Goal: Use online tool/utility: Utilize a website feature to perform a specific function

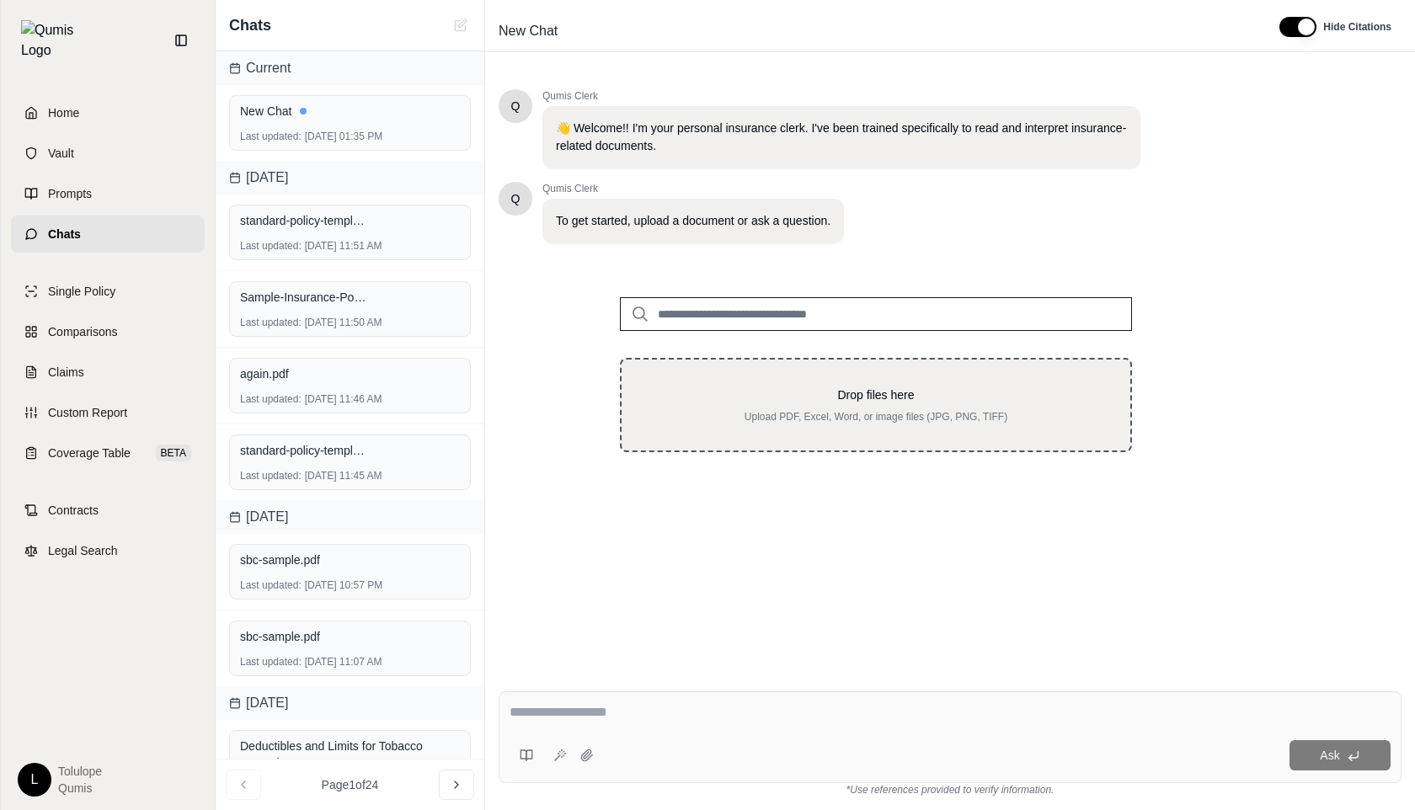
click at [787, 399] on p "Drop files here" at bounding box center [876, 395] width 455 height 17
type input "**********"
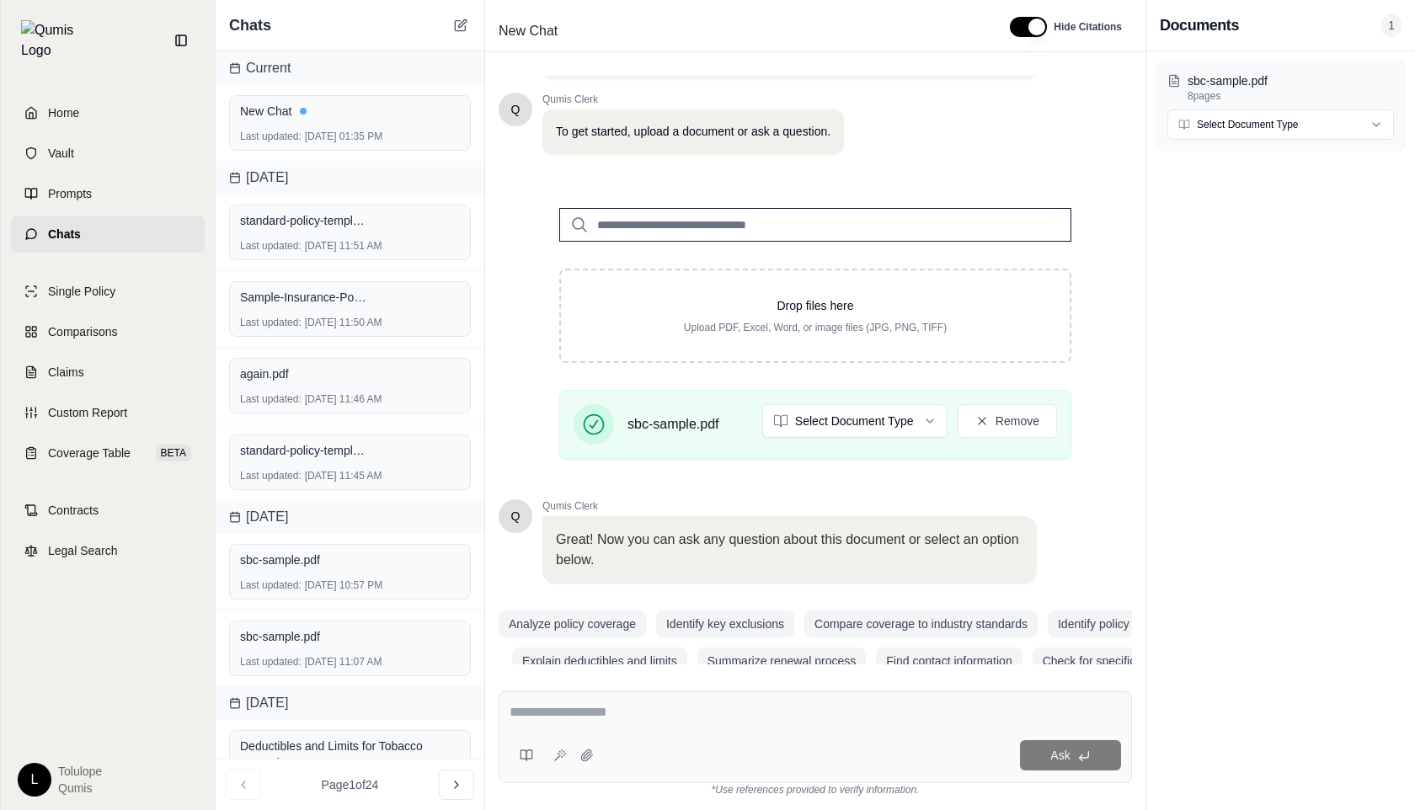
scroll to position [99, 0]
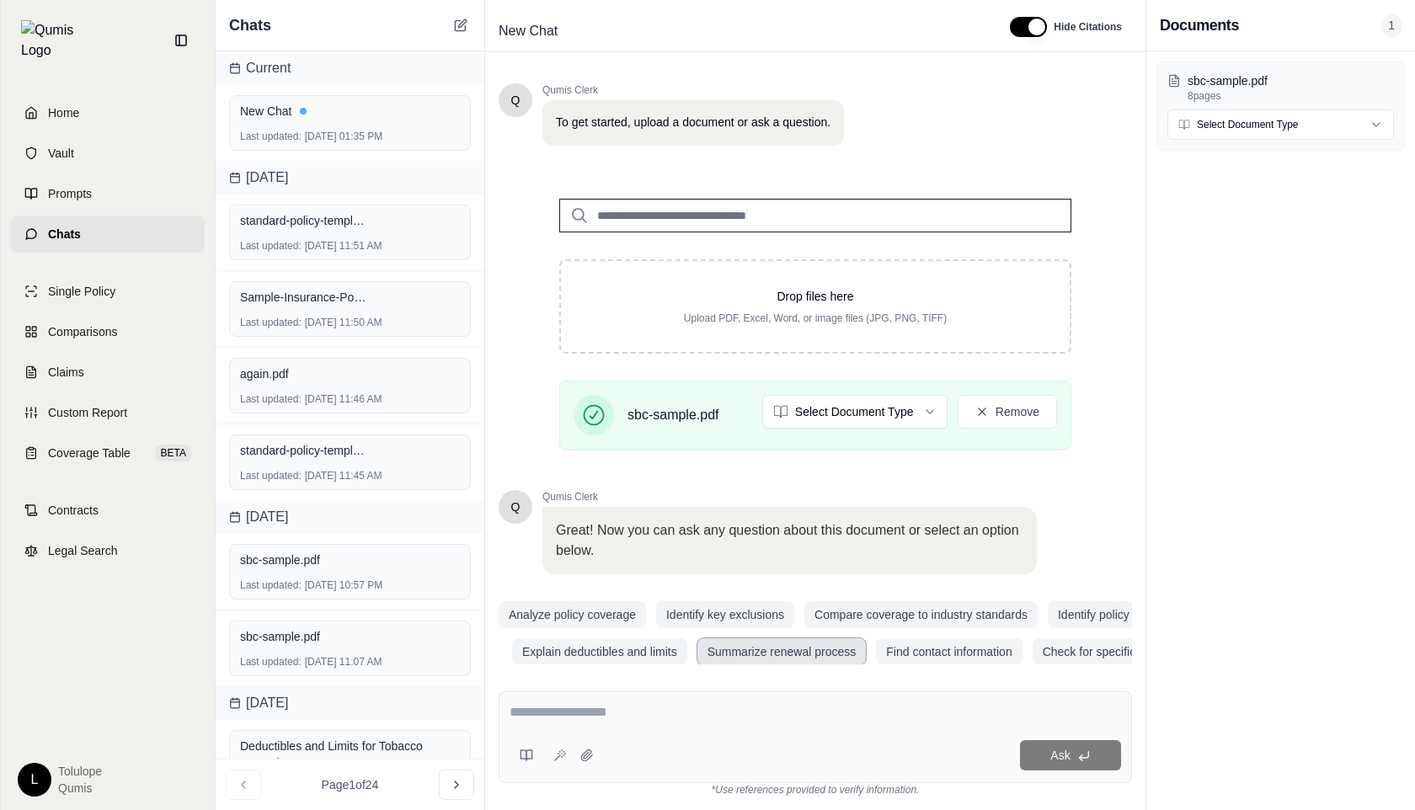
click at [772, 646] on button "Summarize renewal process" at bounding box center [781, 651] width 169 height 27
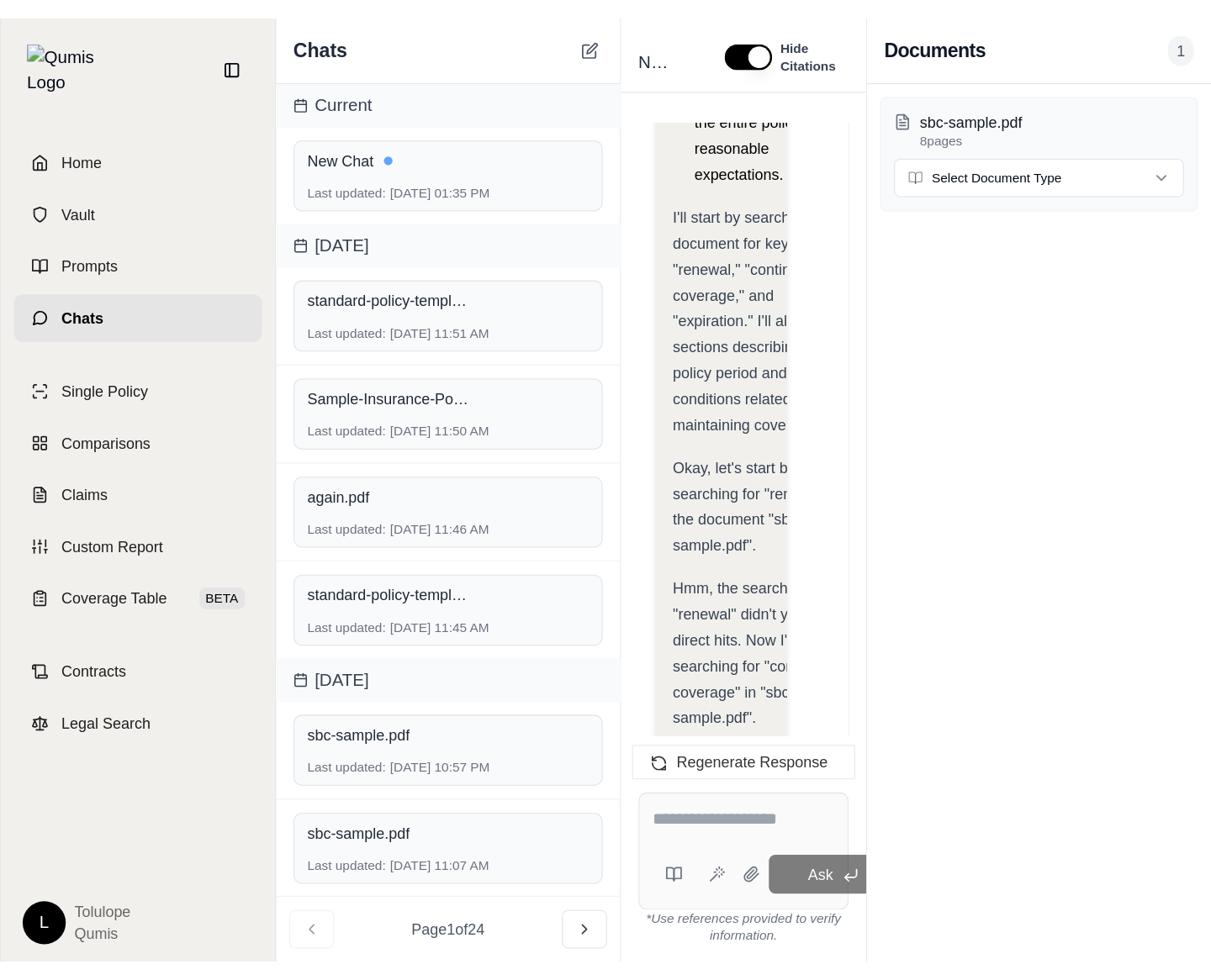
scroll to position [2868, 0]
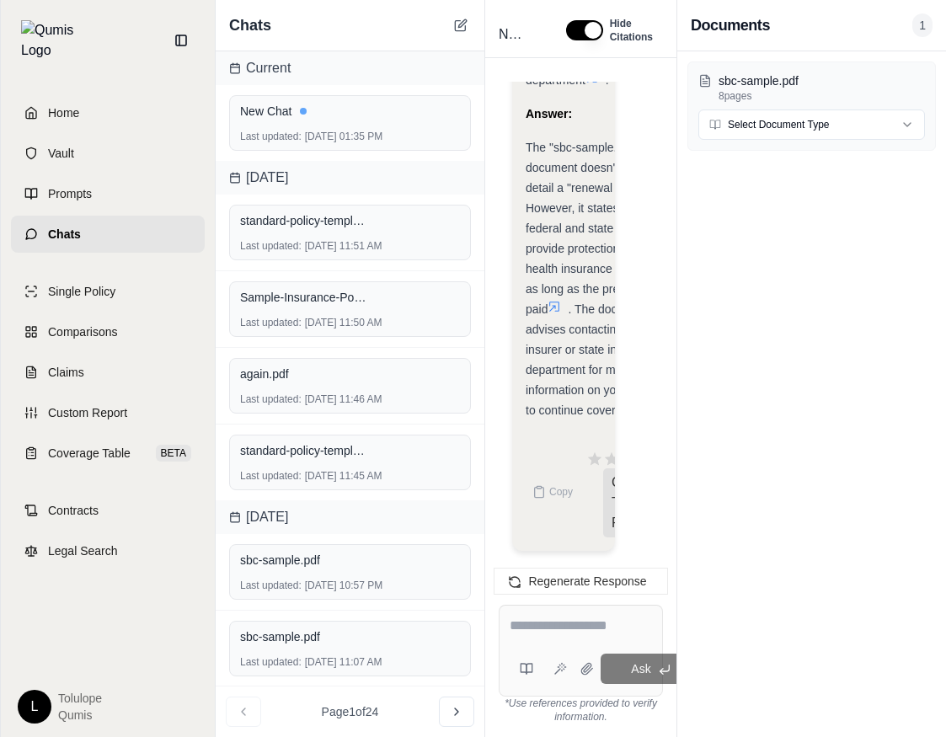
click at [729, 240] on div "sbc-sample.pdf 8 pages Select Document Type" at bounding box center [811, 394] width 269 height 686
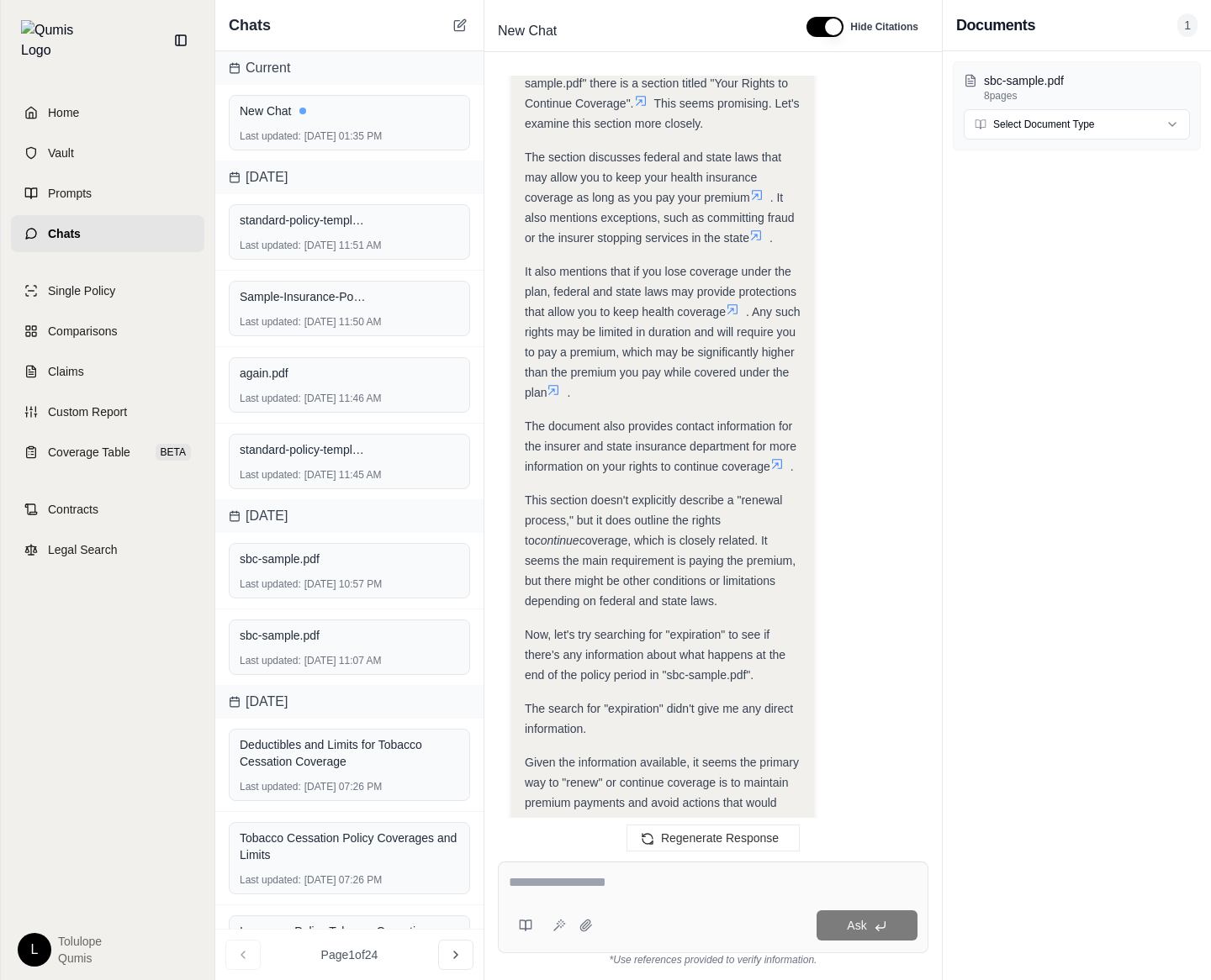
scroll to position [1131, 0]
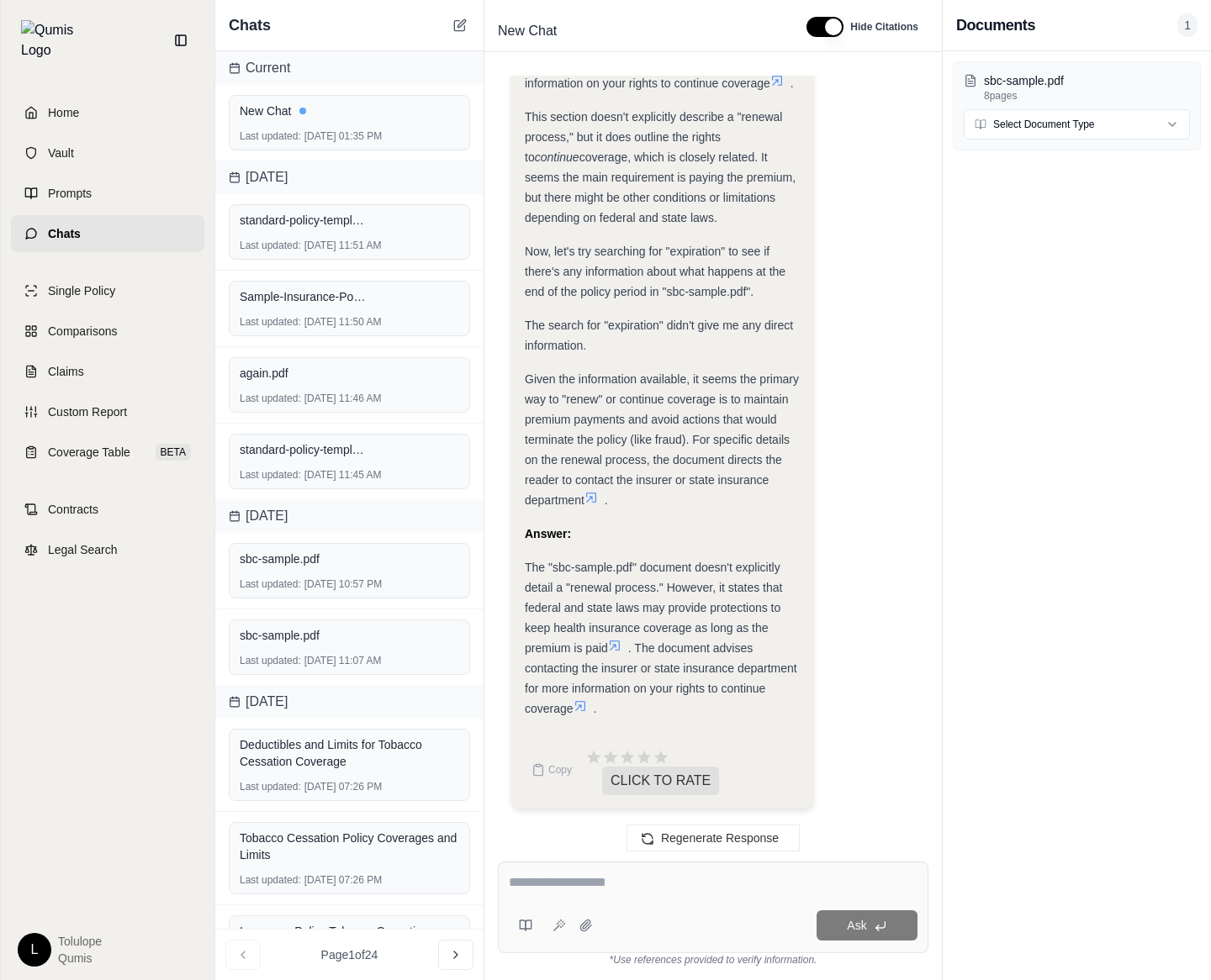
click at [456, 26] on icon at bounding box center [459, 25] width 13 height 13
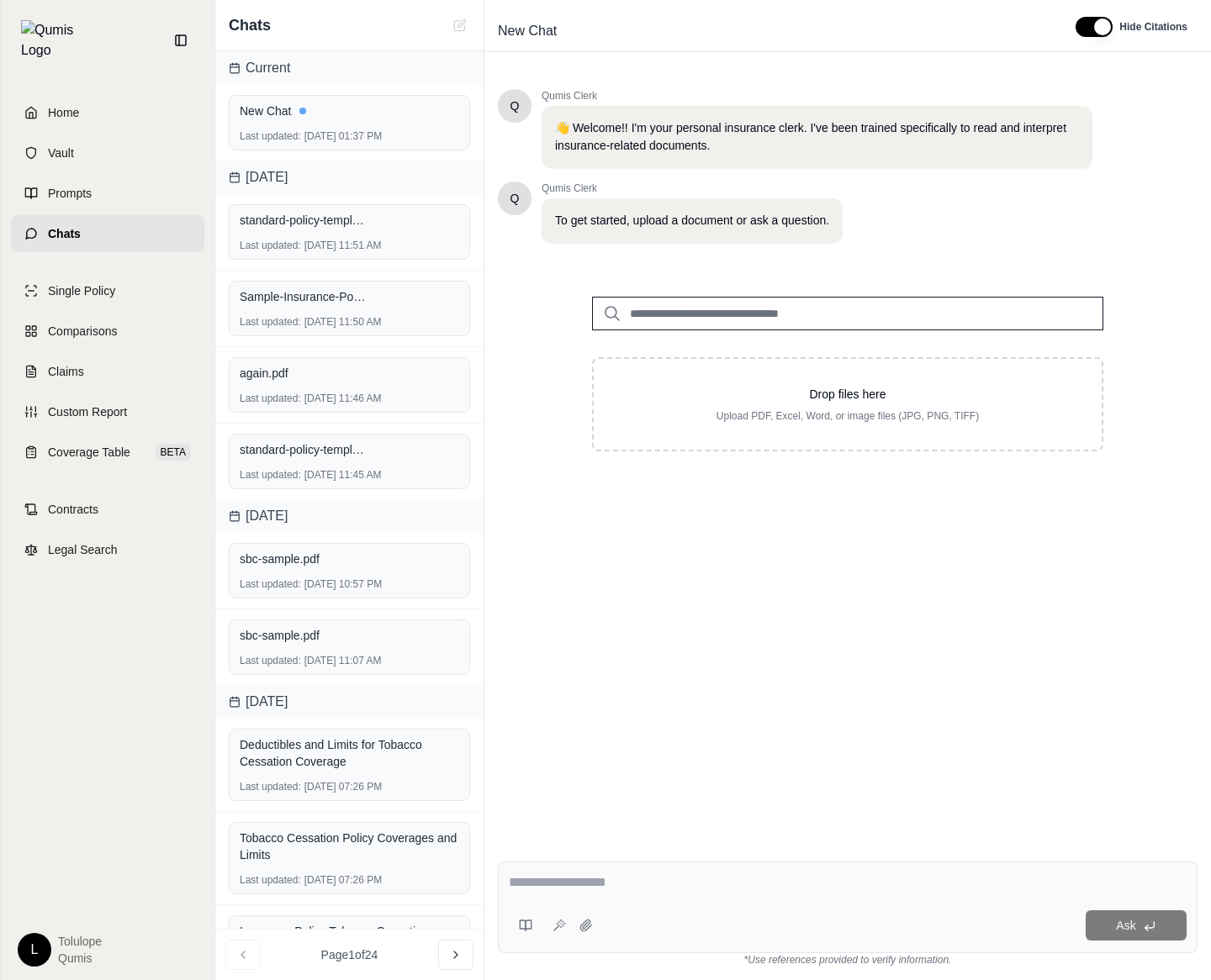
click at [719, 414] on p "Upload PDF, Excel, Word, or image files (JPG, PNG, TIFF)" at bounding box center [848, 415] width 454 height 13
type input "**********"
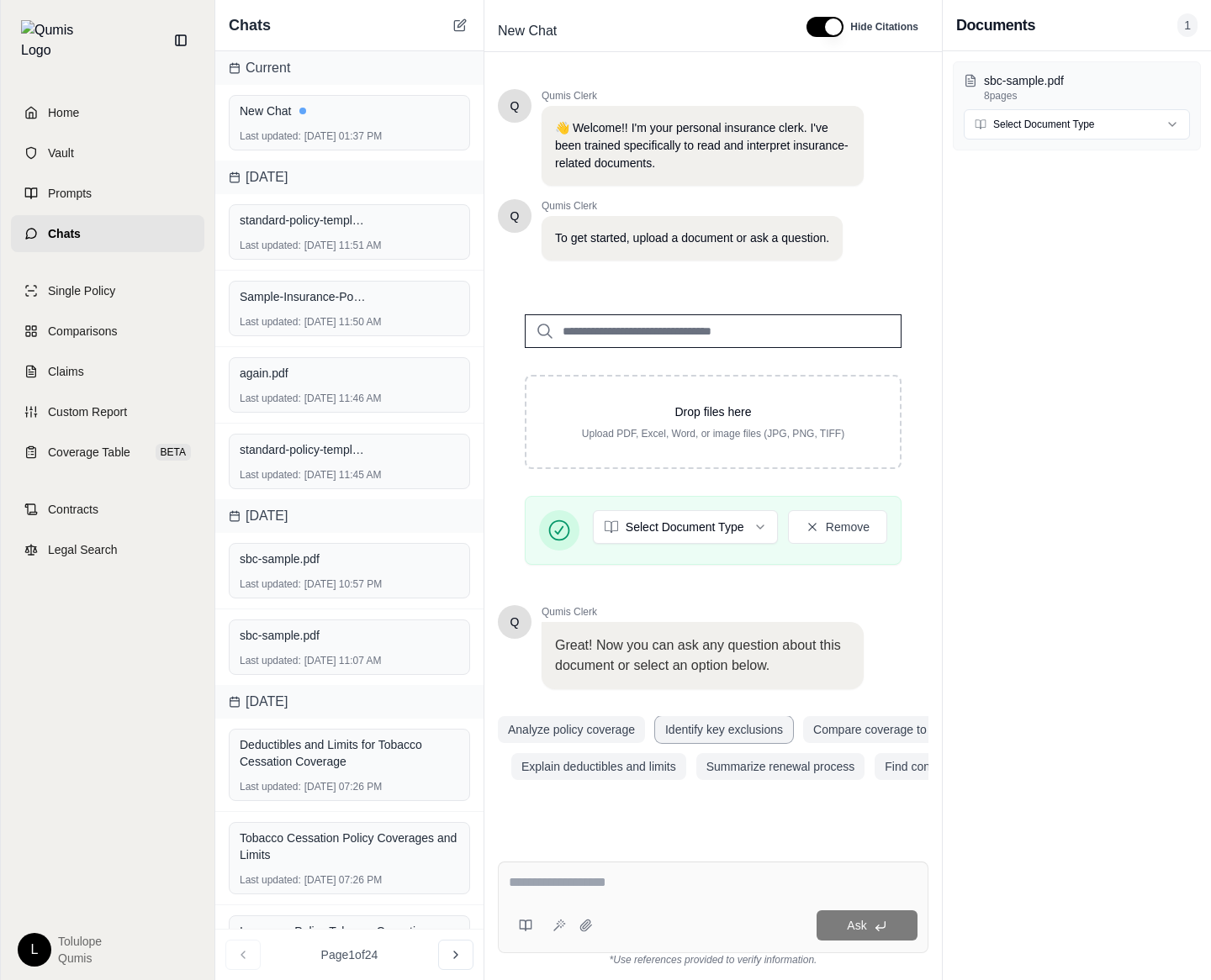
click at [723, 734] on button "Identify key exclusions" at bounding box center [724, 730] width 138 height 27
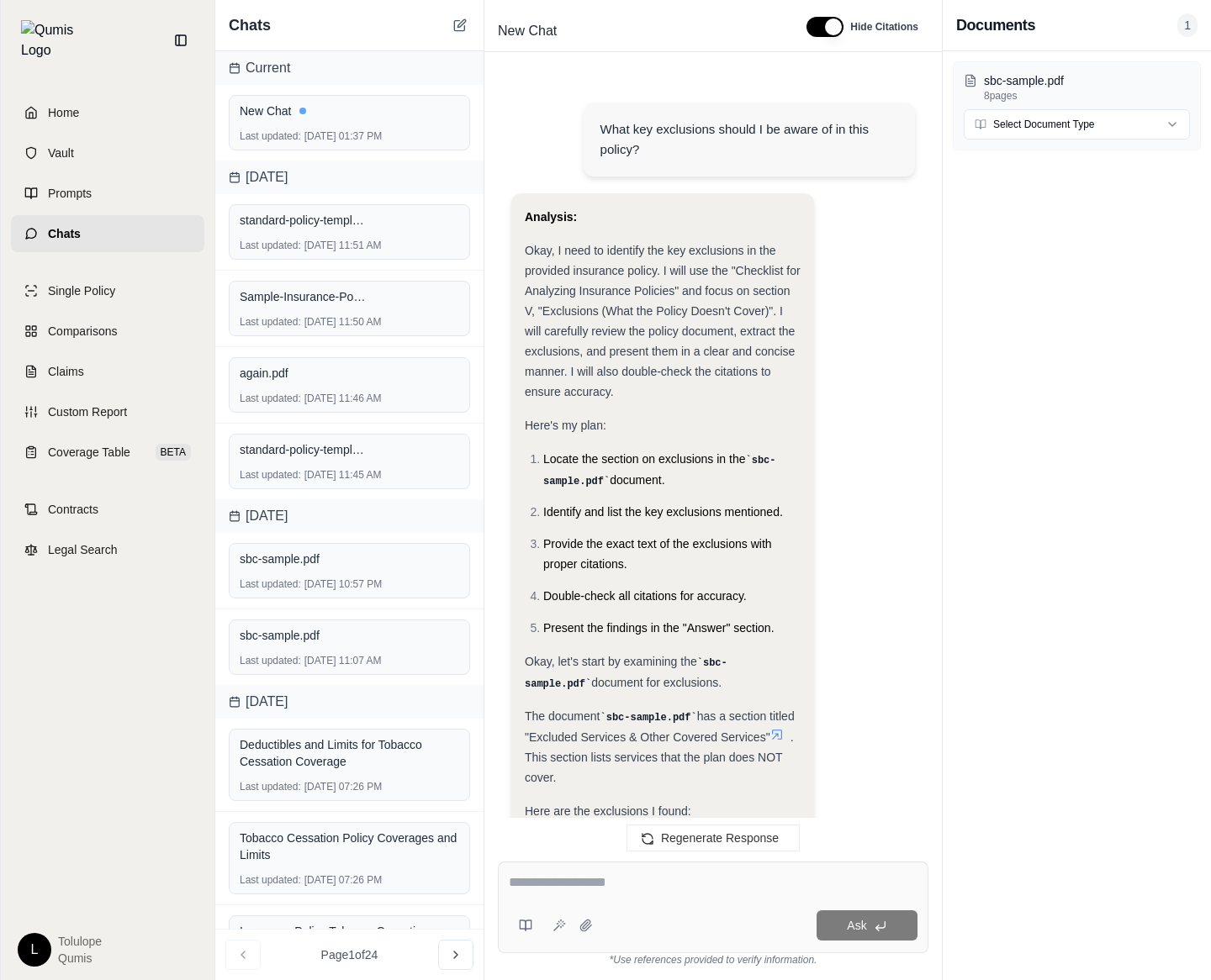
scroll to position [870, 0]
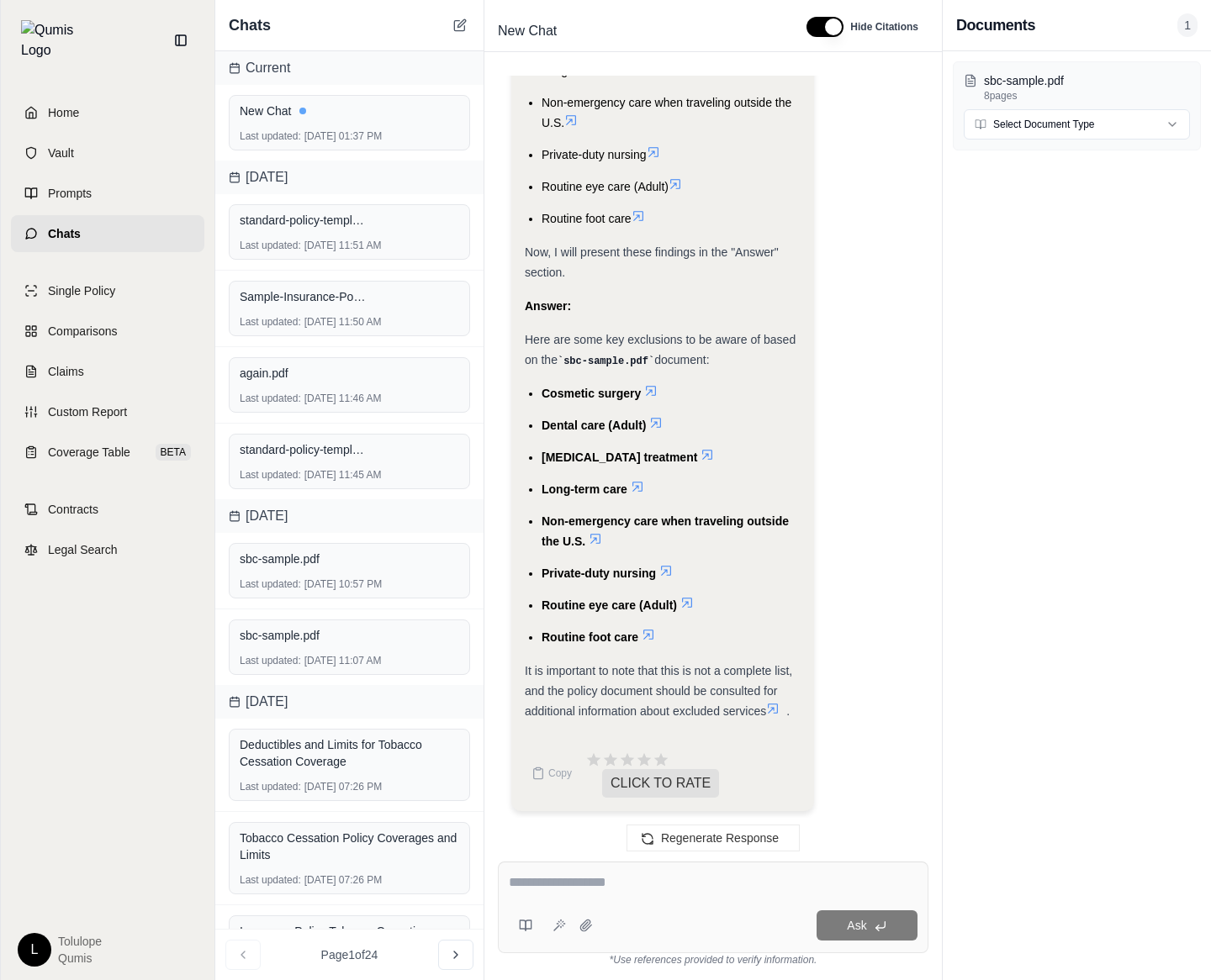
click at [460, 30] on icon at bounding box center [459, 26] width 10 height 10
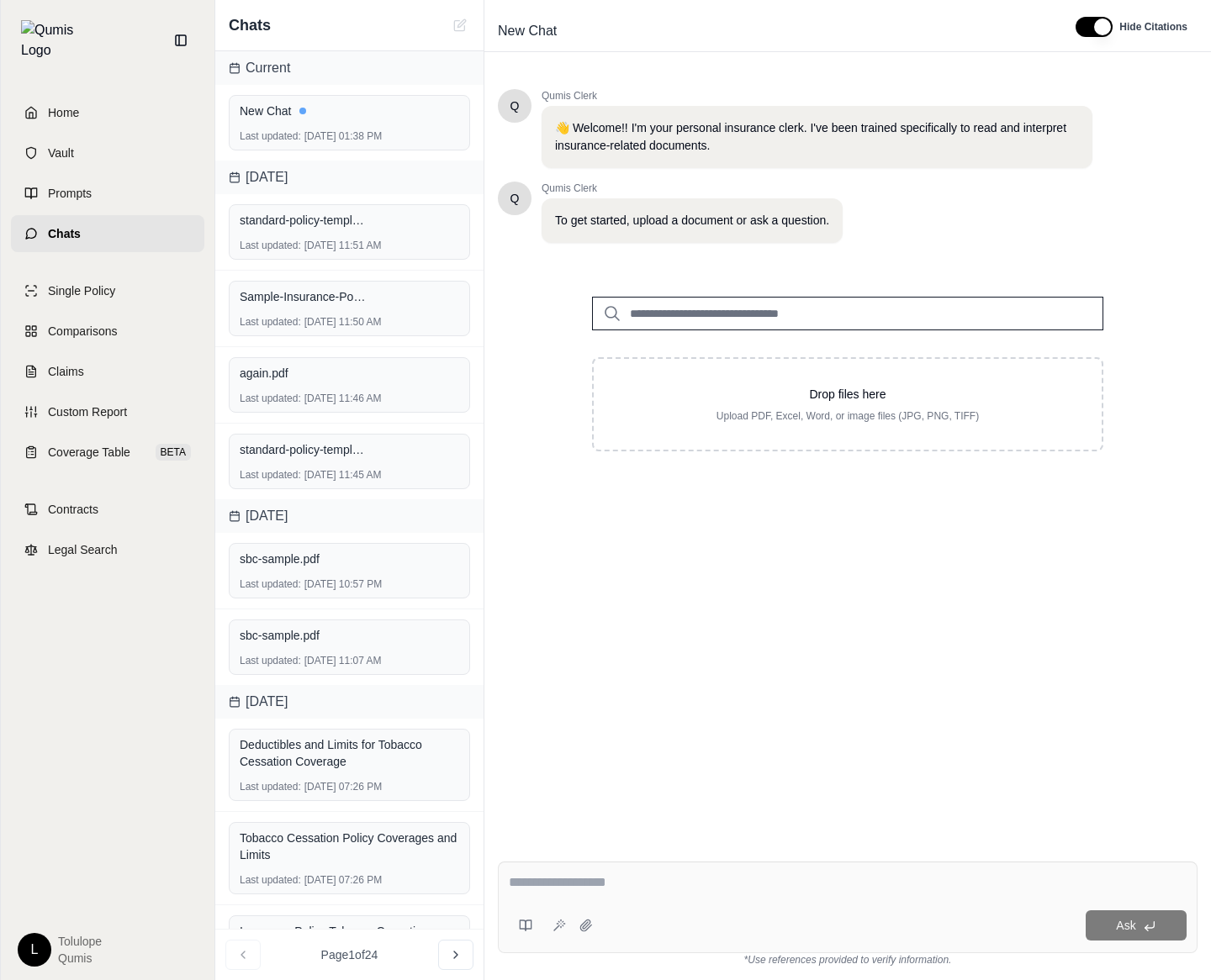
scroll to position [0, 0]
click at [723, 405] on div "Drop files here Upload PDF, Excel, Word, or image files (JPG, PNG, TIFF)" at bounding box center [848, 404] width 454 height 37
type input "**********"
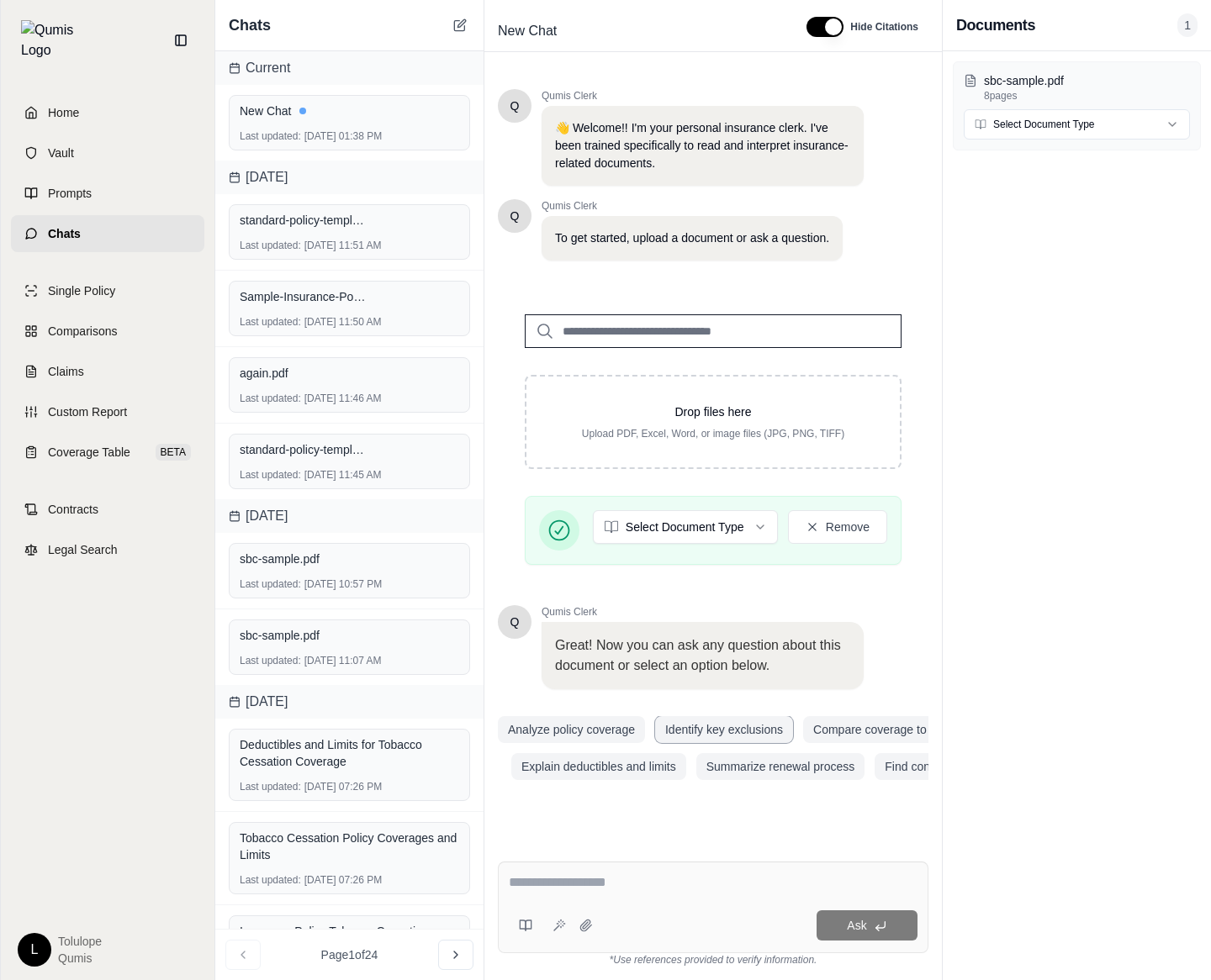
click at [718, 728] on button "Identify key exclusions" at bounding box center [724, 730] width 138 height 27
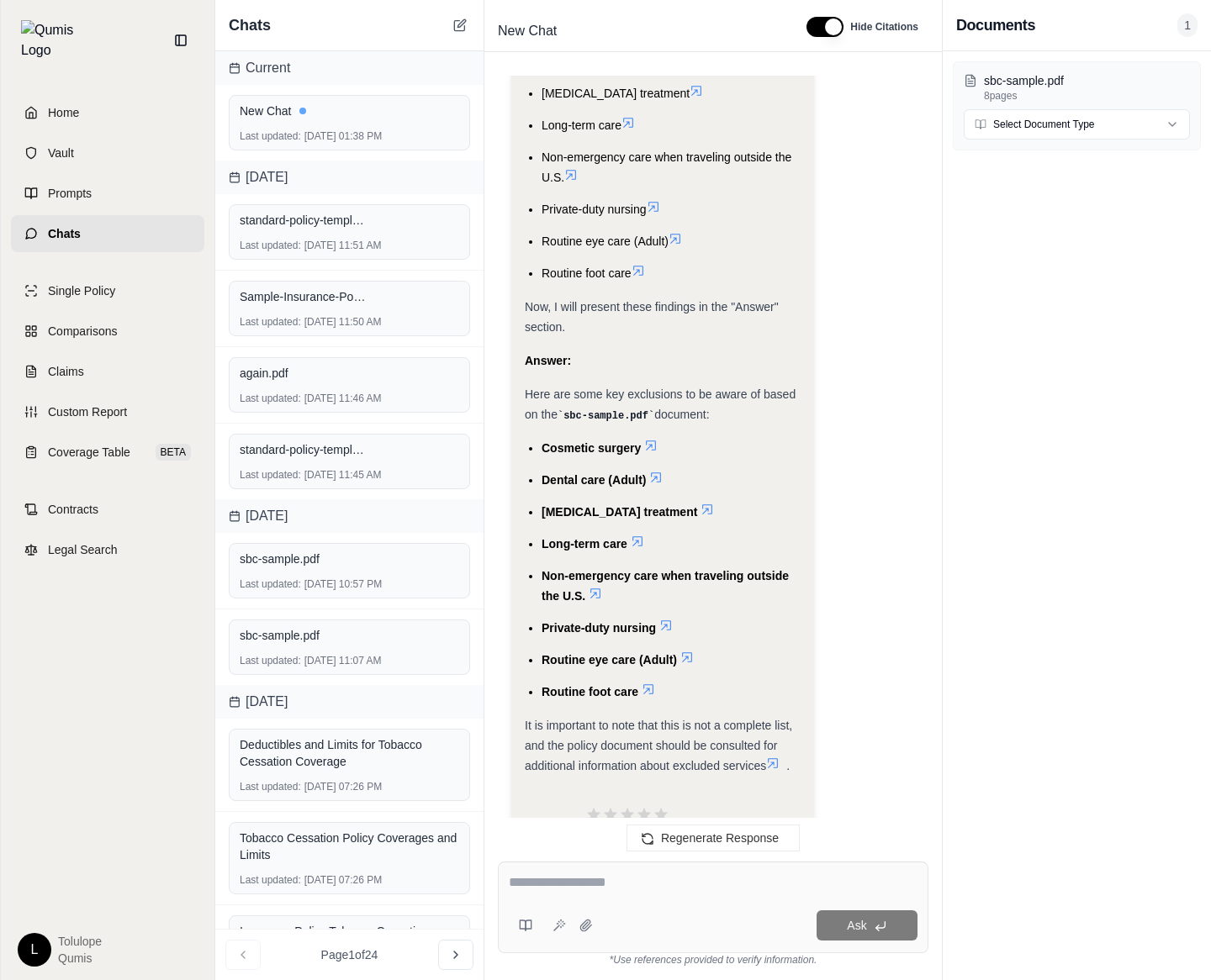
scroll to position [870, 0]
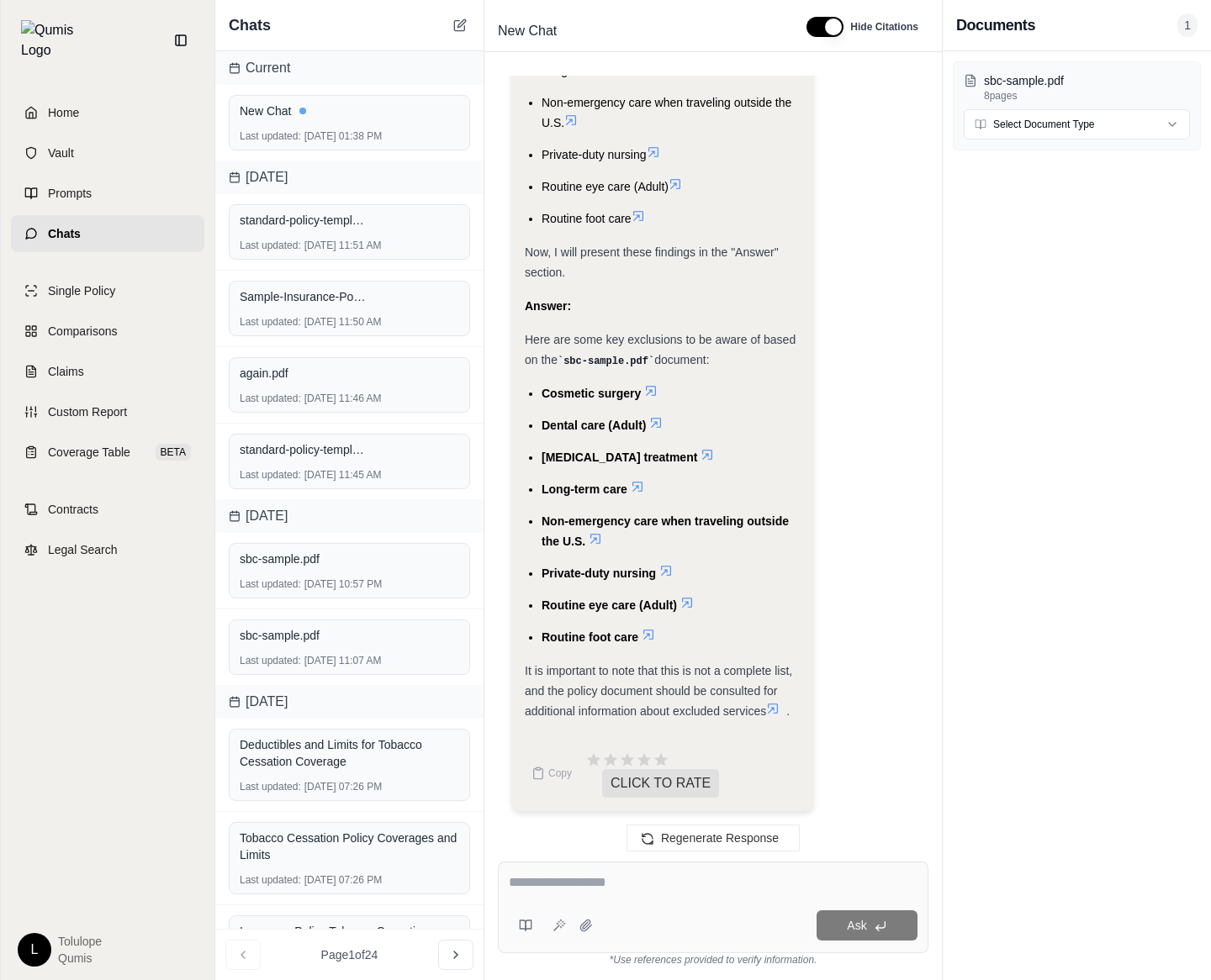
click at [457, 30] on icon at bounding box center [459, 26] width 10 height 10
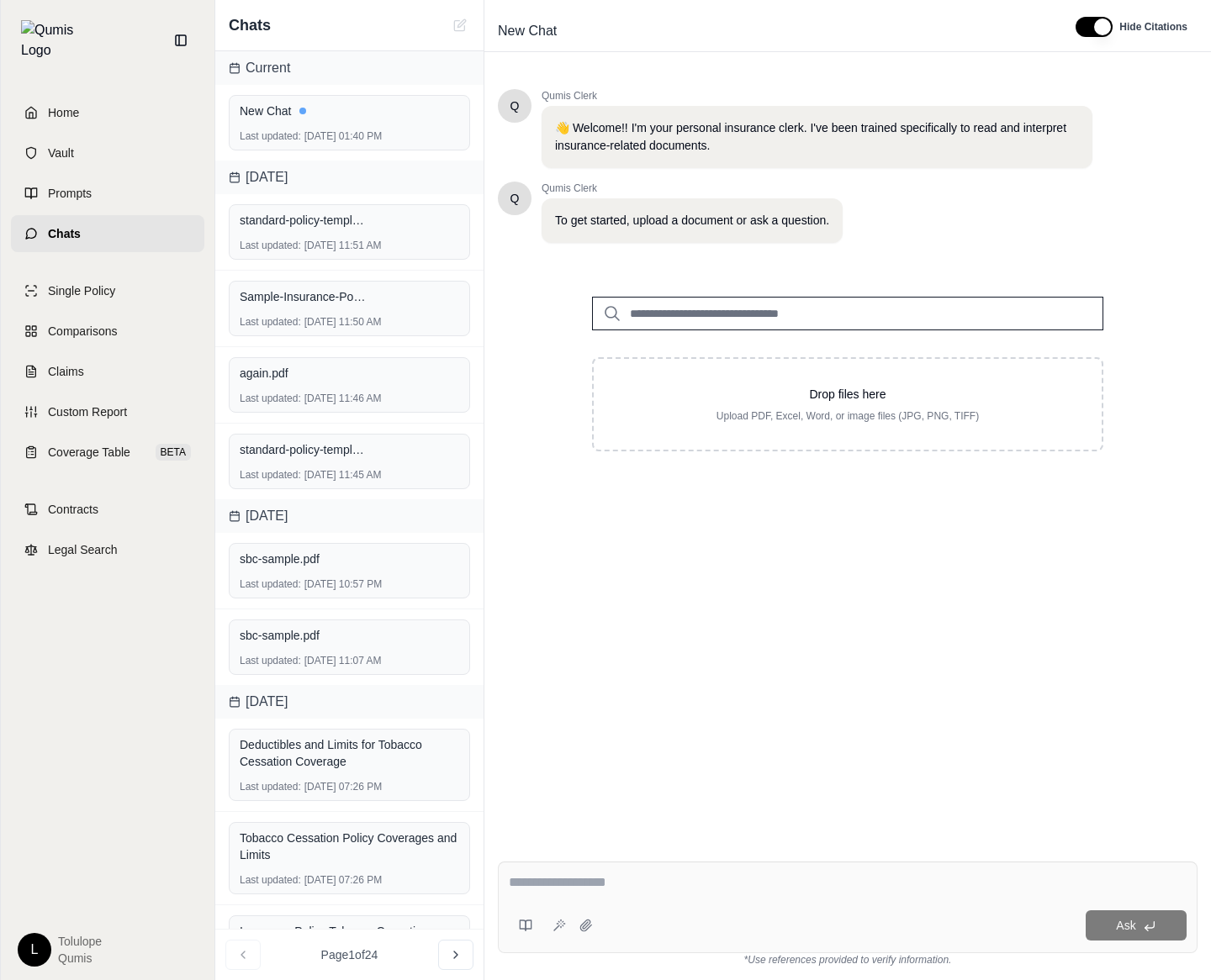
click at [771, 412] on p "Upload PDF, Excel, Word, or image files (JPG, PNG, TIFF)" at bounding box center [848, 415] width 454 height 13
type input "**********"
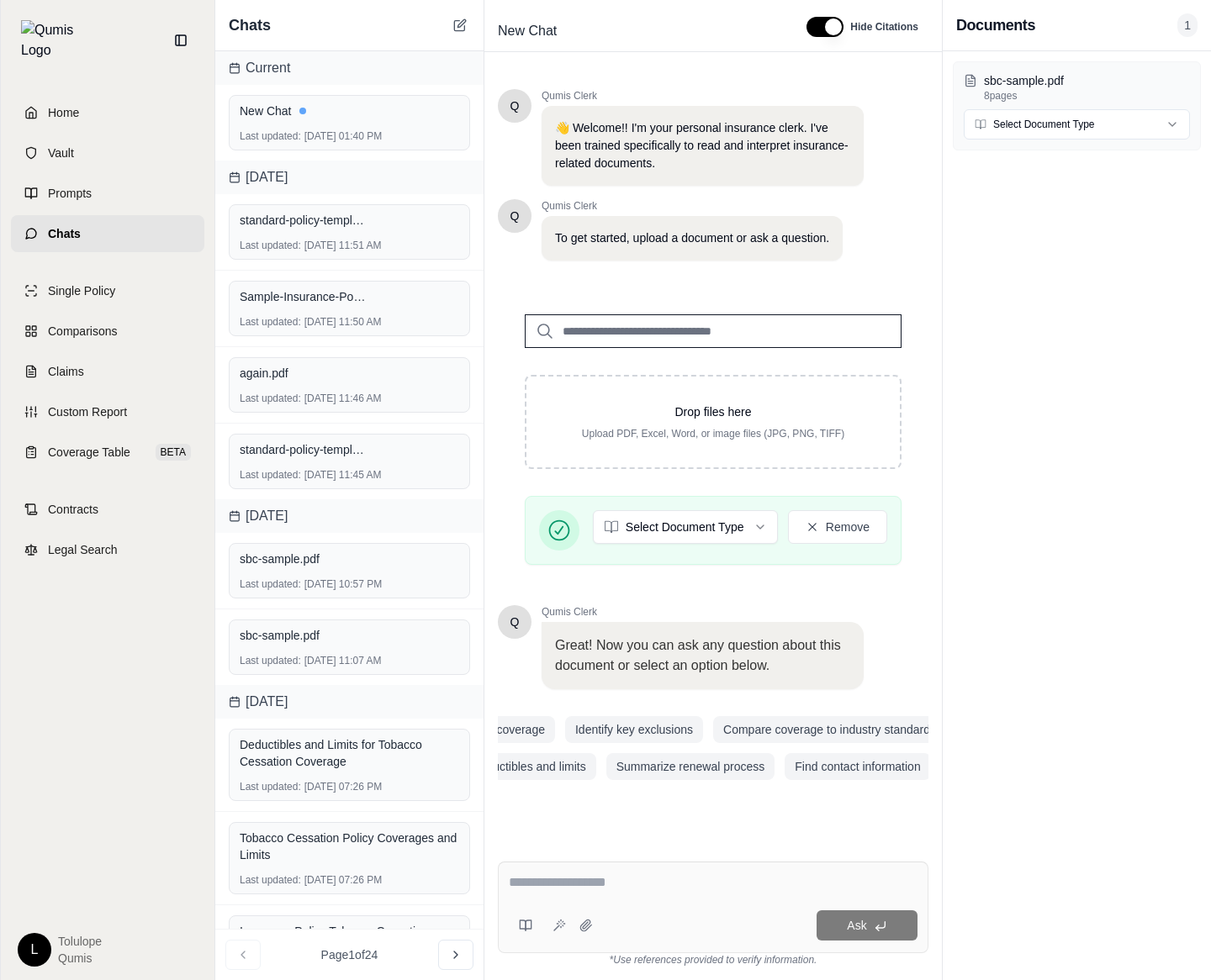
scroll to position [0, 125]
click at [691, 770] on button "Summarize renewal process" at bounding box center [656, 766] width 169 height 27
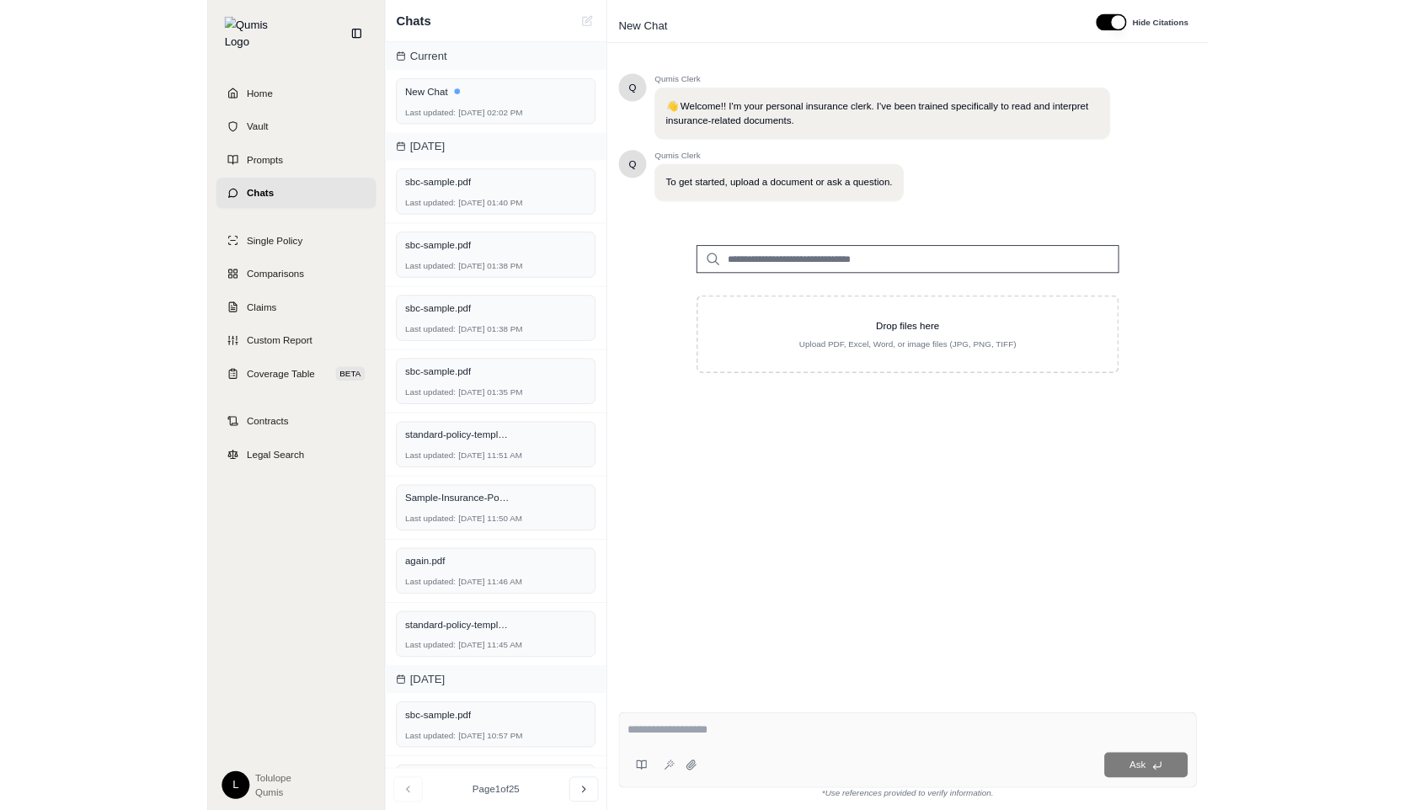
scroll to position [0, 0]
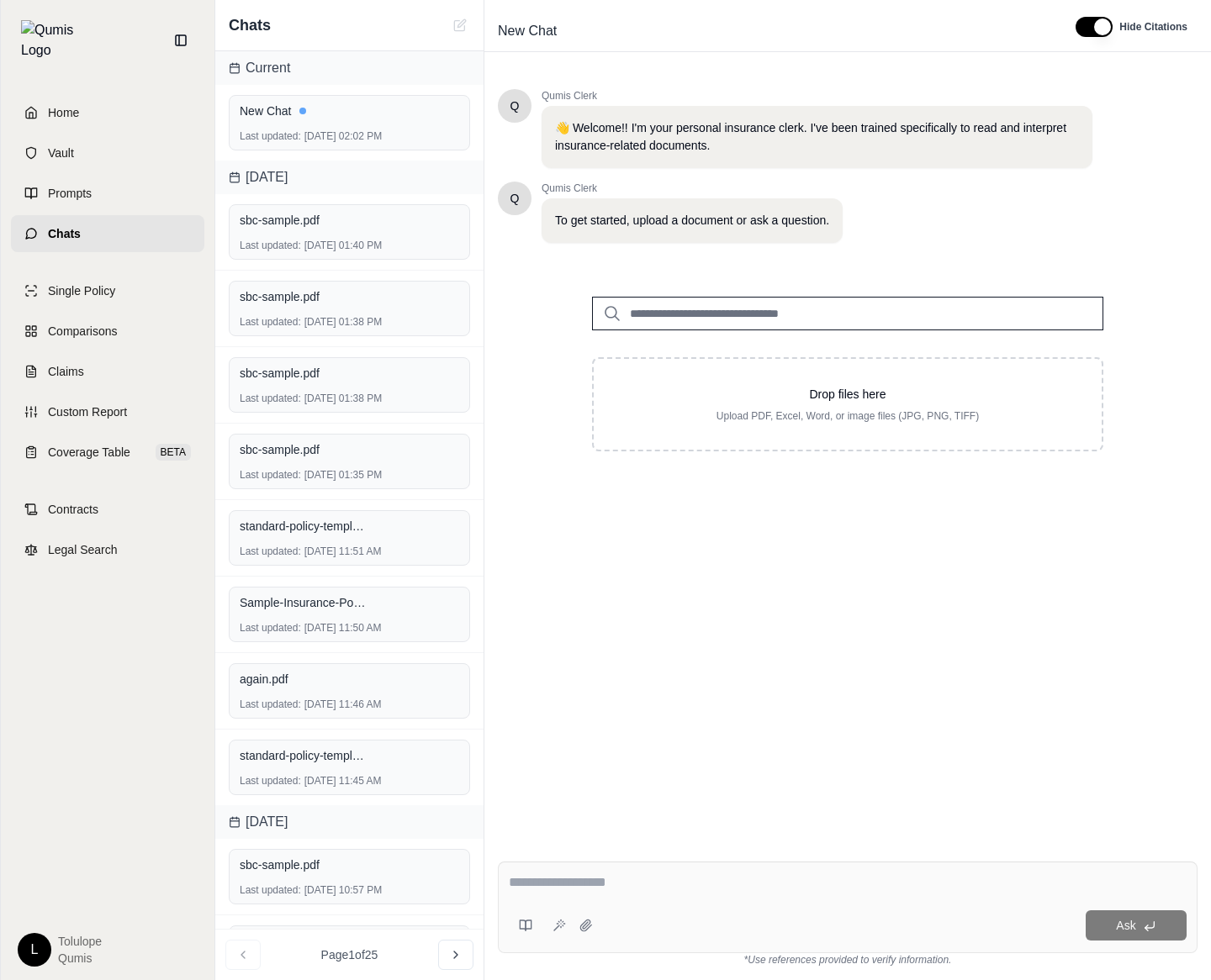
click at [773, 406] on div "Drop files here Upload PDF, Excel, Word, or image files (JPG, PNG, TIFF)" at bounding box center [848, 404] width 454 height 37
type input "**********"
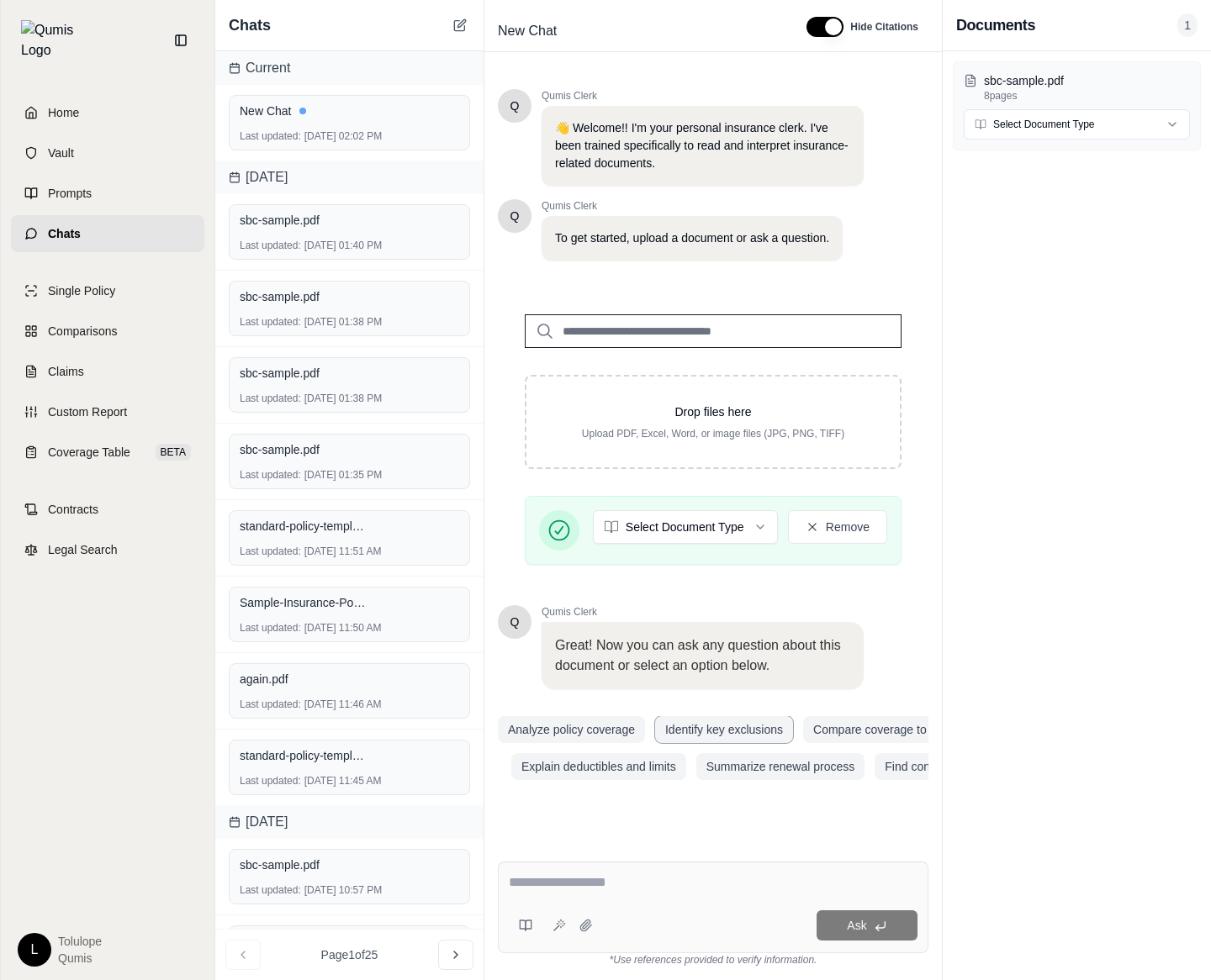
click at [700, 729] on button "Identify key exclusions" at bounding box center [724, 730] width 138 height 27
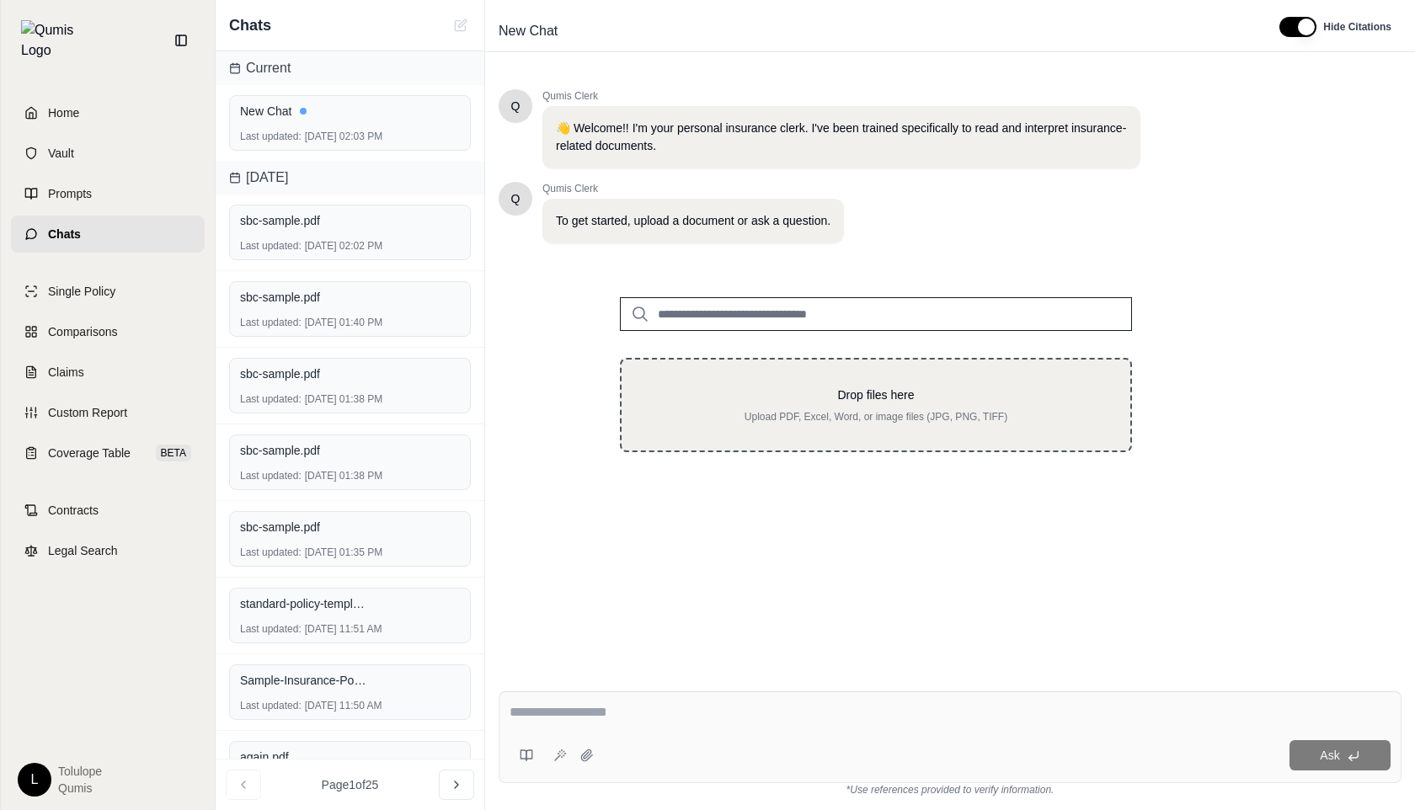
click at [832, 399] on p "Drop files here" at bounding box center [876, 395] width 455 height 17
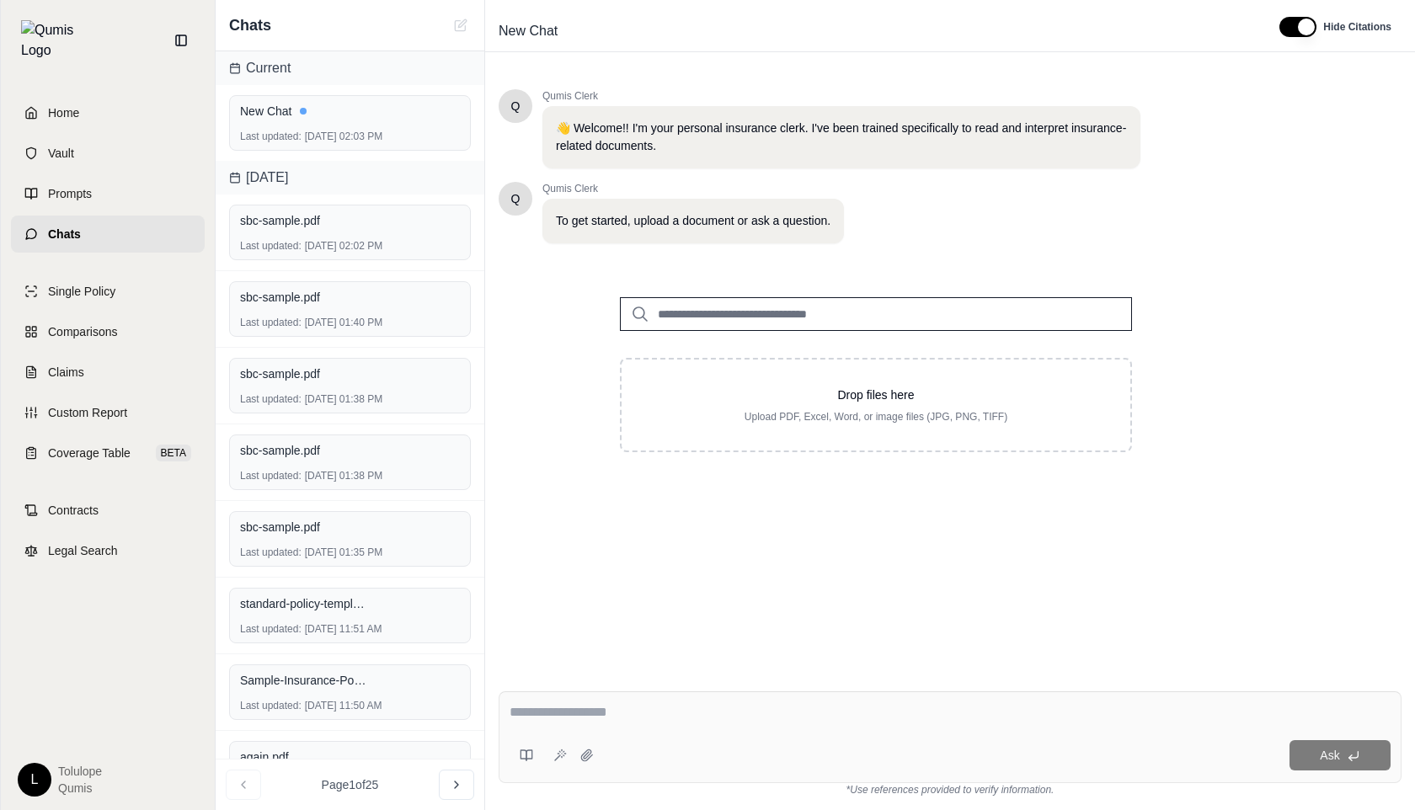
type input "**********"
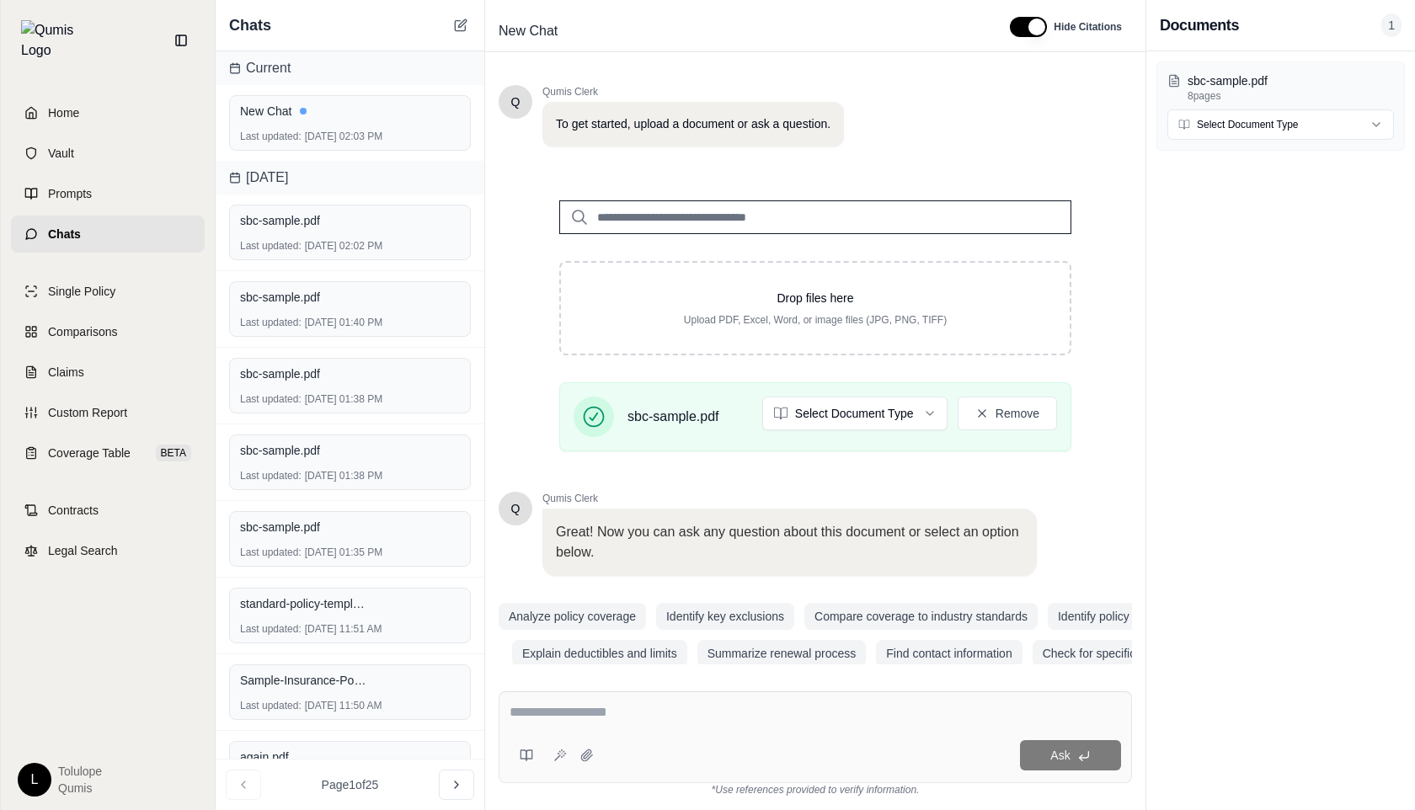
scroll to position [99, 0]
click at [719, 618] on button "Identify key exclusions" at bounding box center [725, 614] width 138 height 27
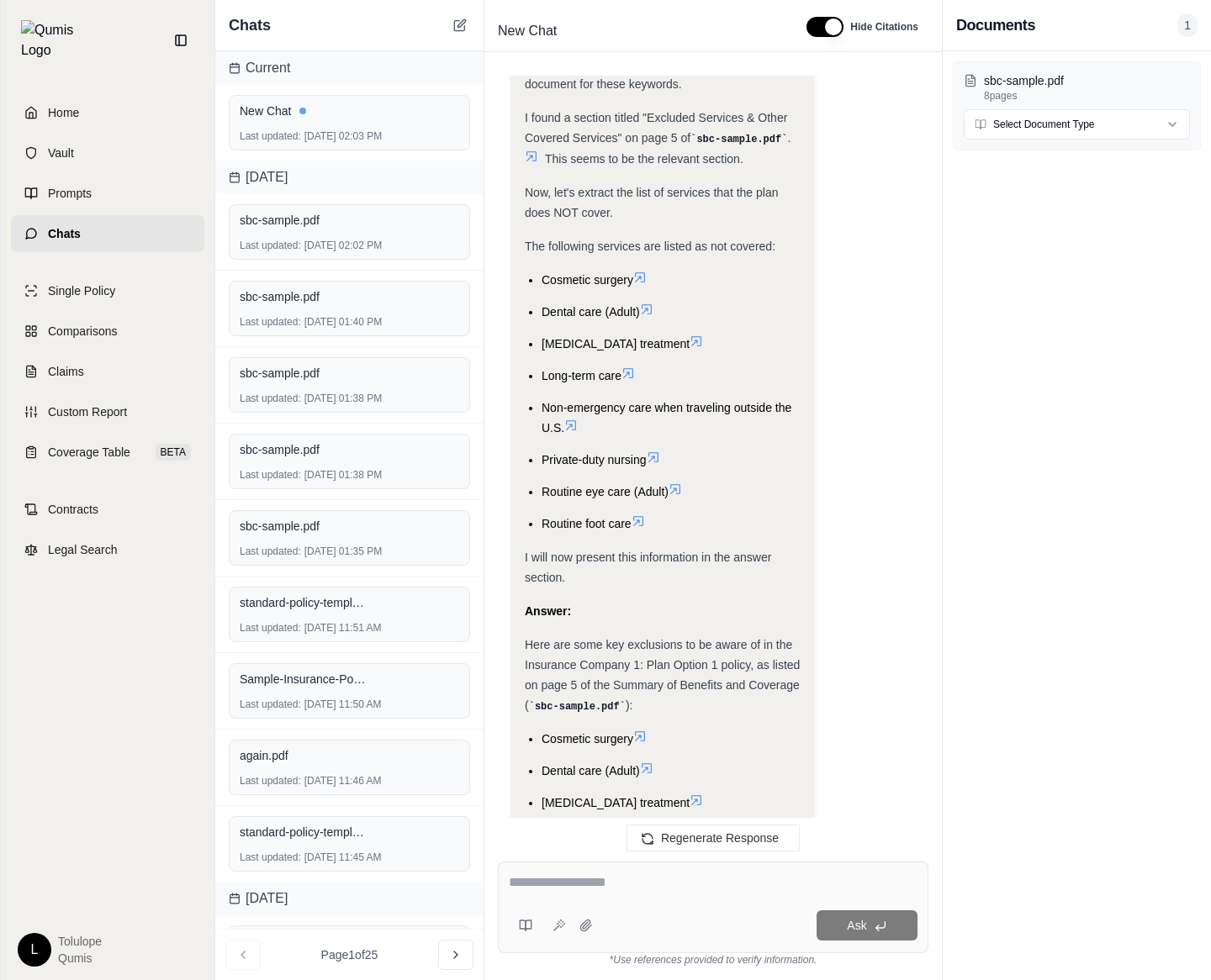
scroll to position [954, 0]
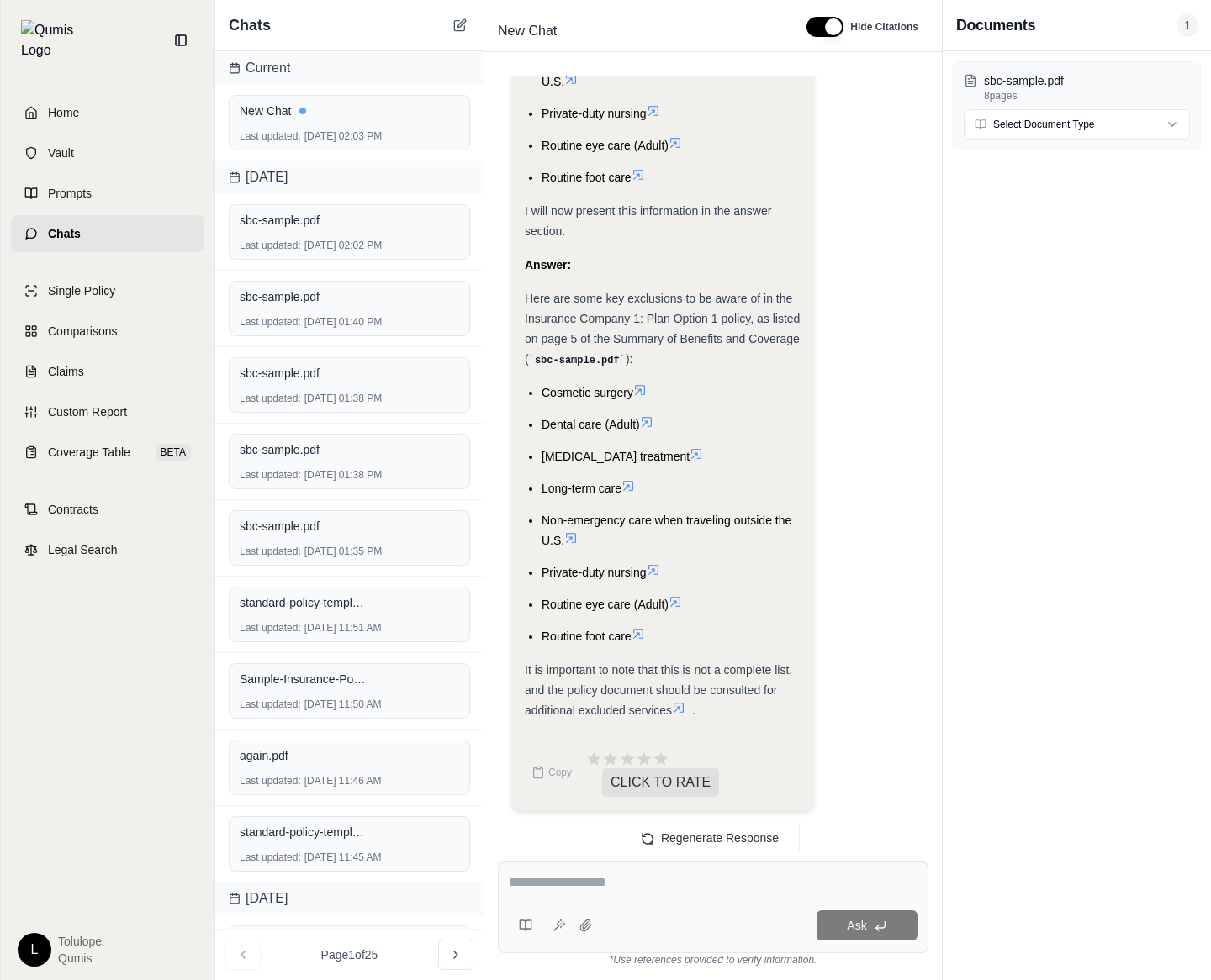
click at [460, 29] on icon at bounding box center [459, 25] width 13 height 13
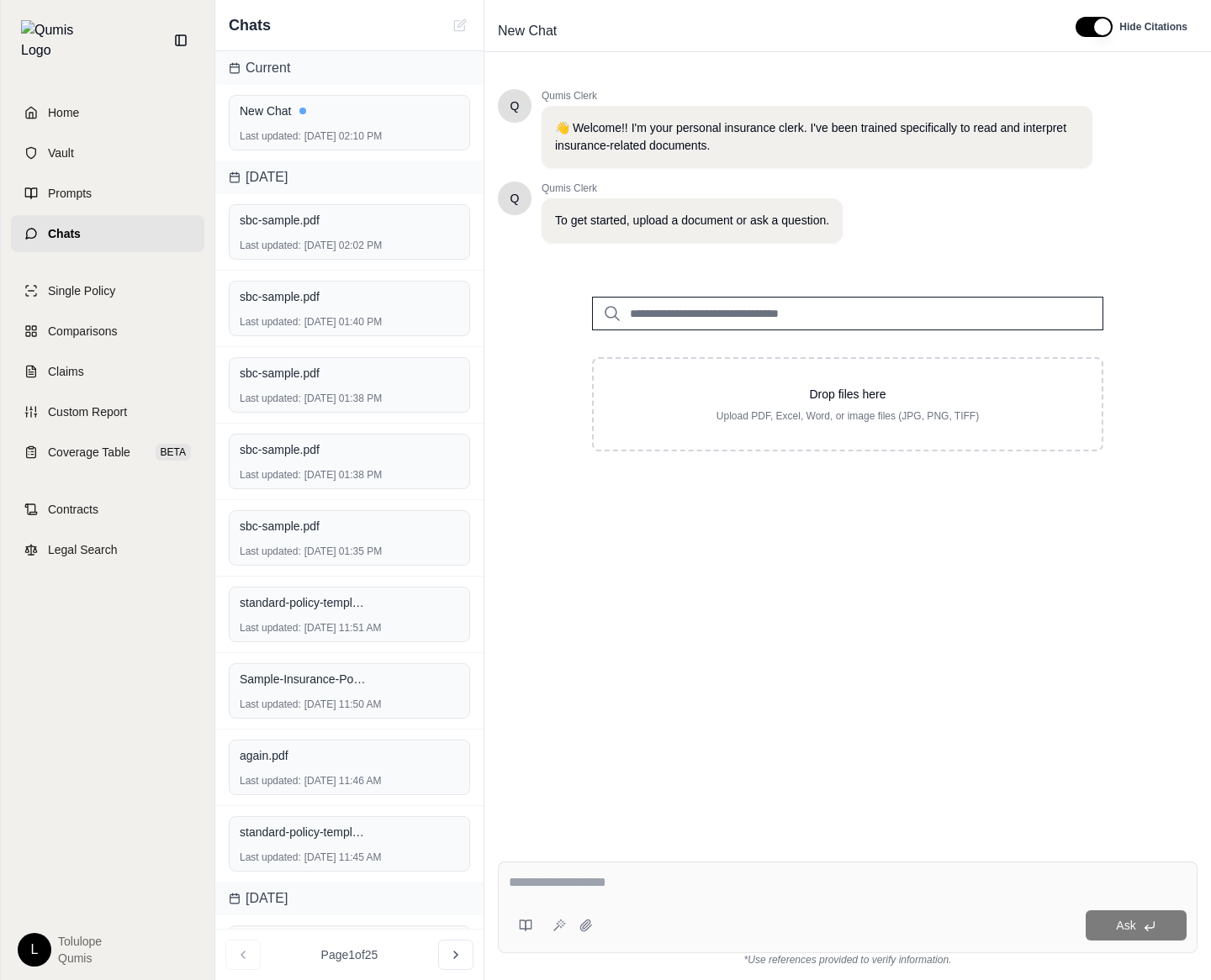
click at [763, 402] on div "Drop files here Upload PDF, Excel, Word, or image files (JPG, PNG, TIFF)" at bounding box center [848, 404] width 454 height 37
type input "**********"
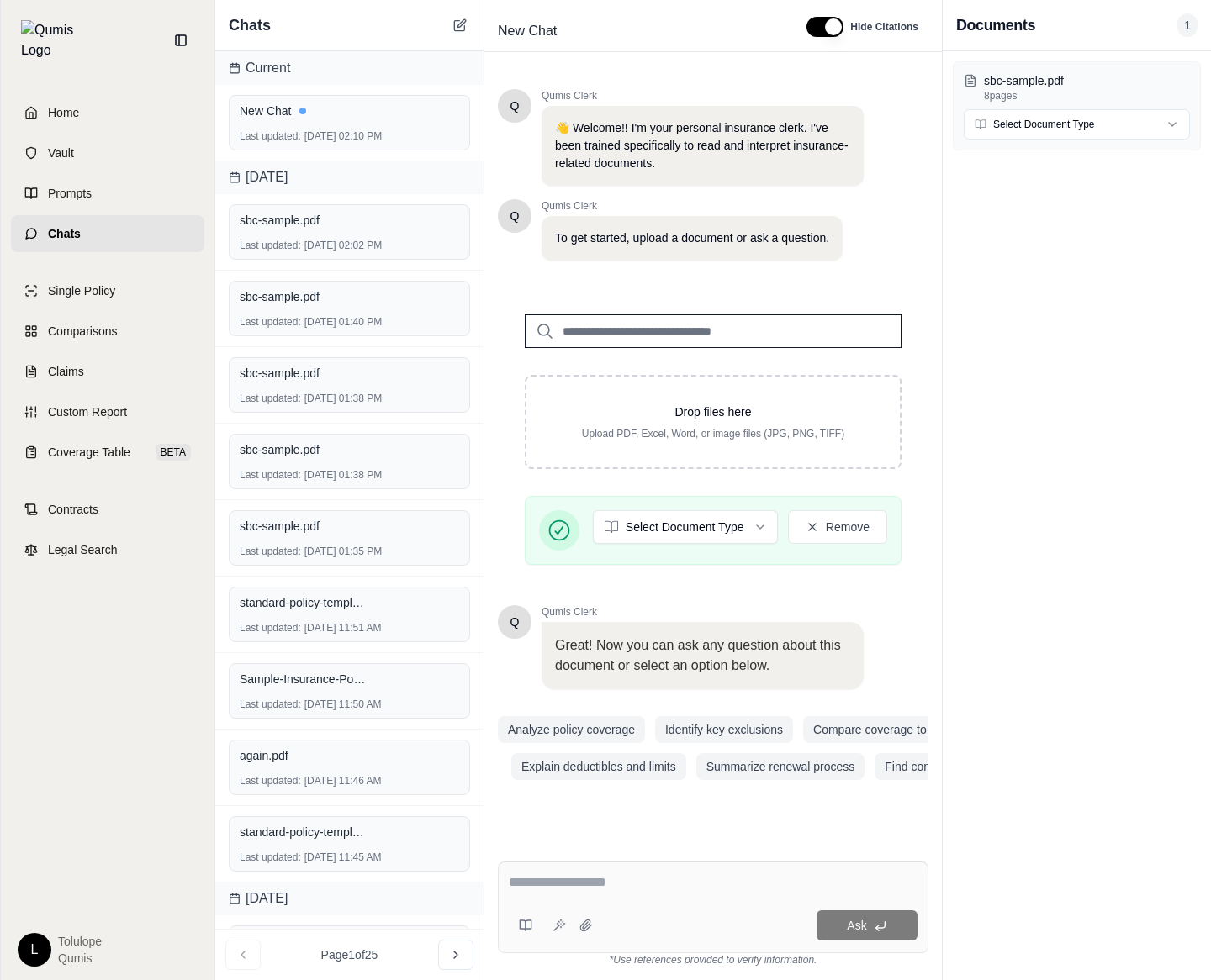
scroll to position [0, 0]
click at [723, 730] on button "Identify key exclusions" at bounding box center [724, 730] width 138 height 27
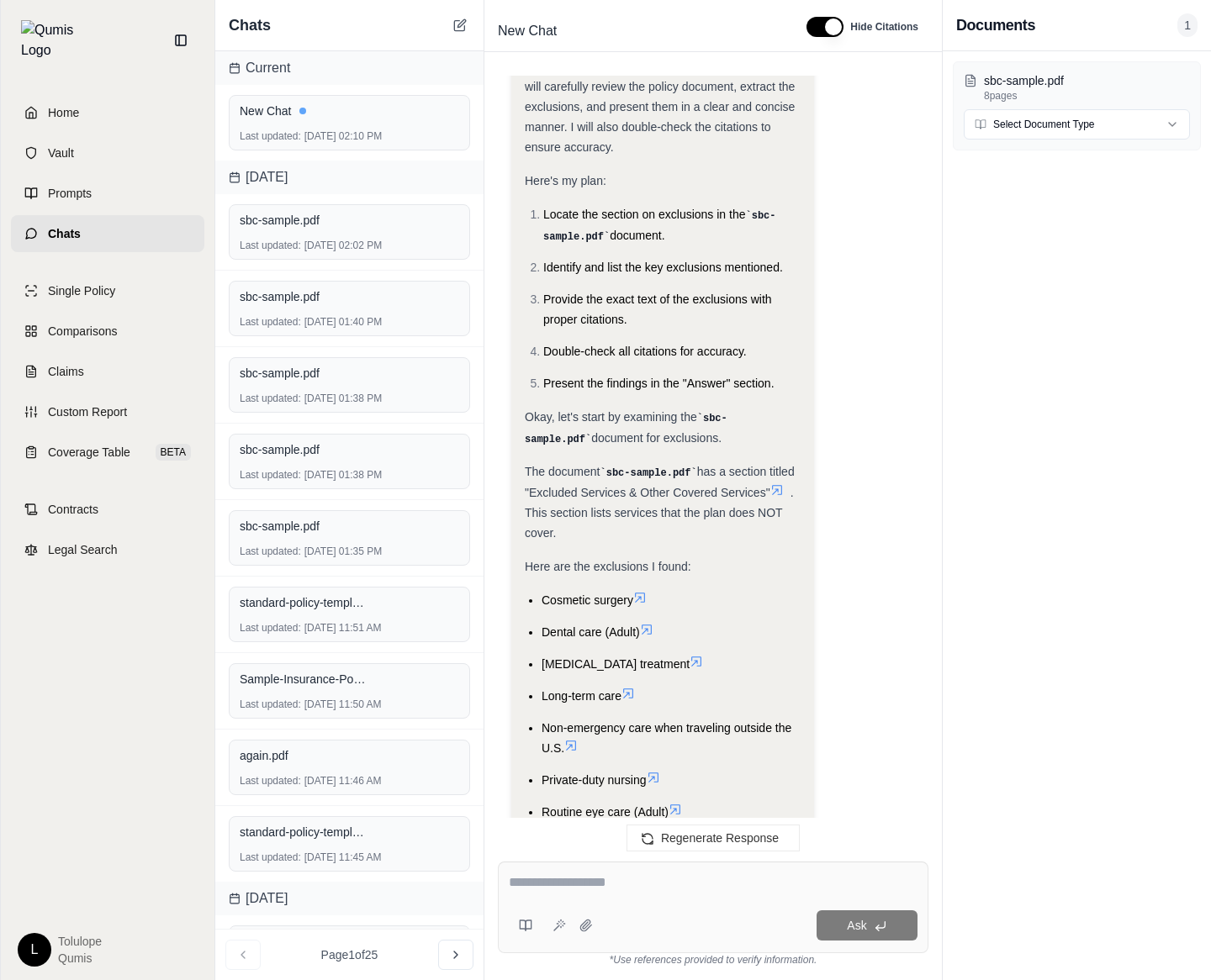
scroll to position [870, 0]
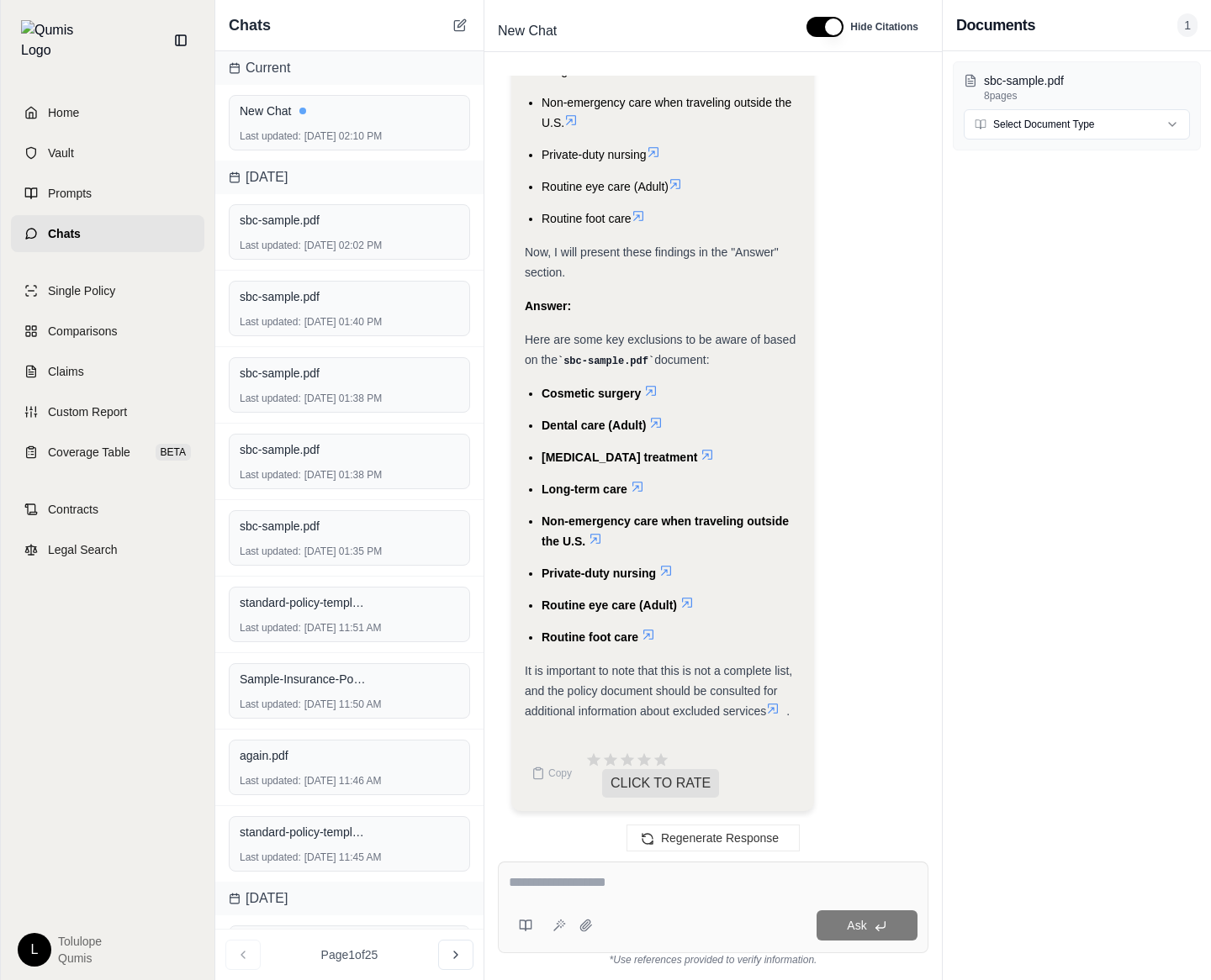
click at [458, 29] on icon at bounding box center [459, 25] width 13 height 13
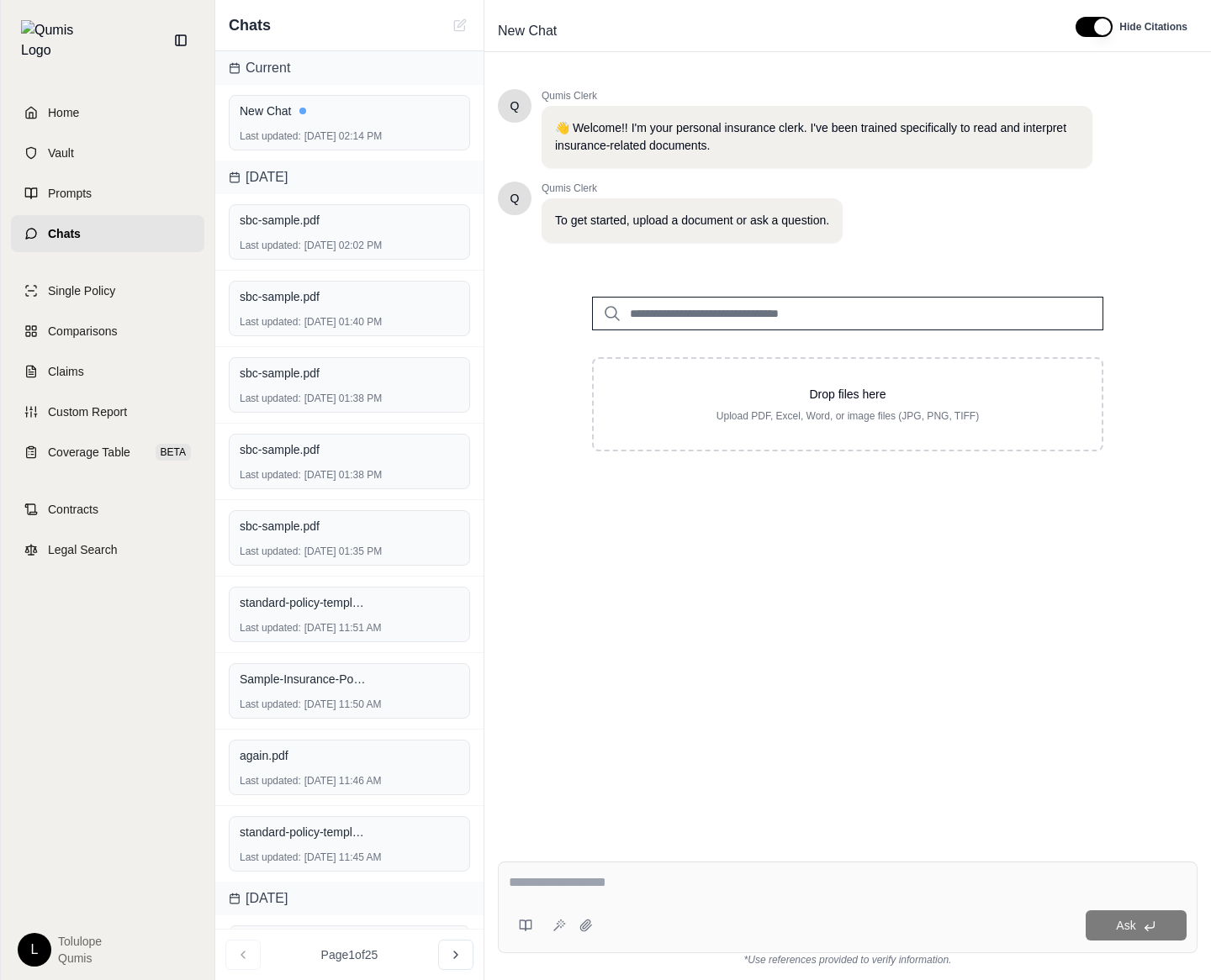
scroll to position [0, 0]
click at [718, 418] on p "Upload PDF, Excel, Word, or image files (JPG, PNG, TIFF)" at bounding box center [848, 415] width 454 height 13
type input "**********"
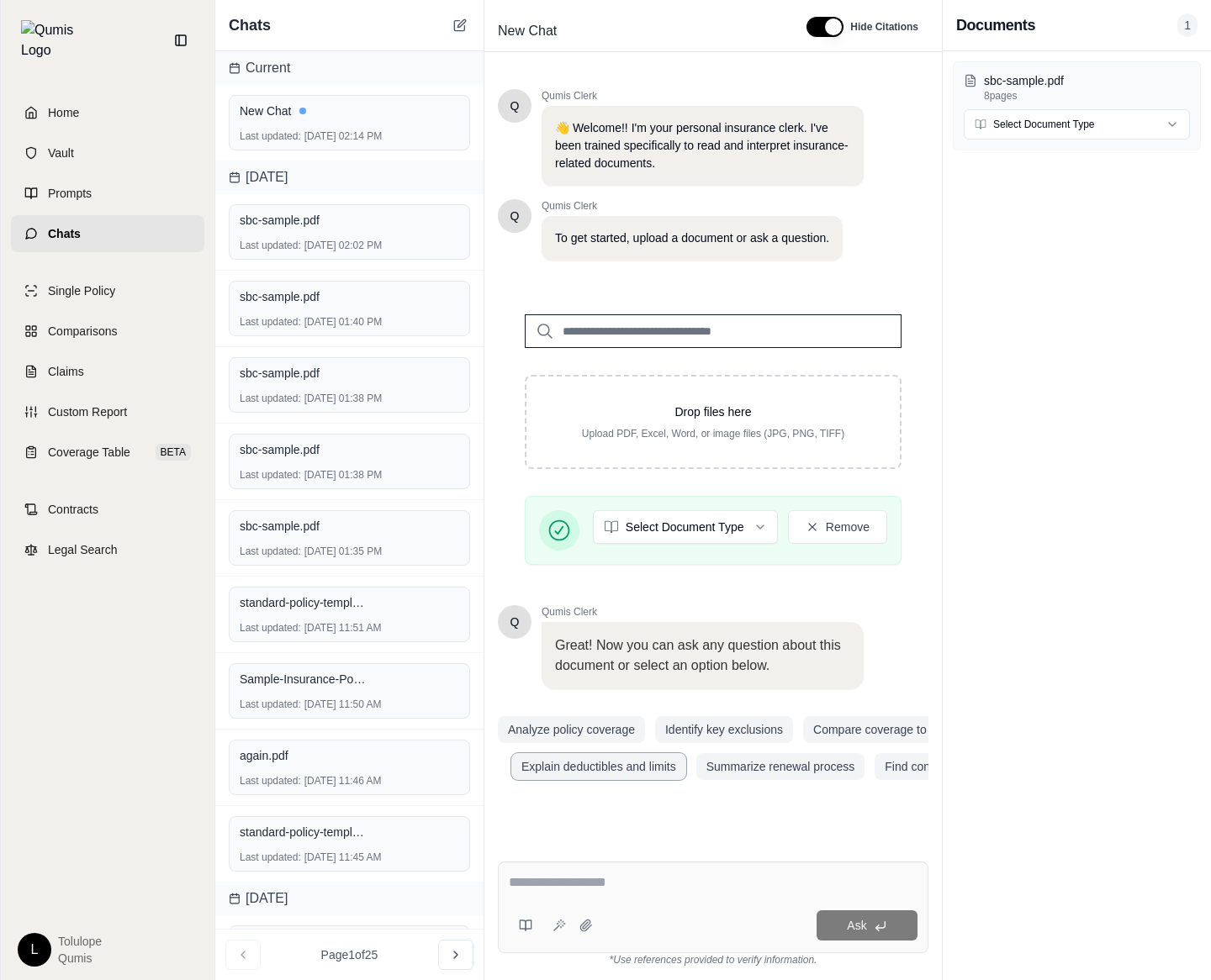
click at [603, 765] on button "Explain deductibles and limits" at bounding box center [598, 766] width 175 height 27
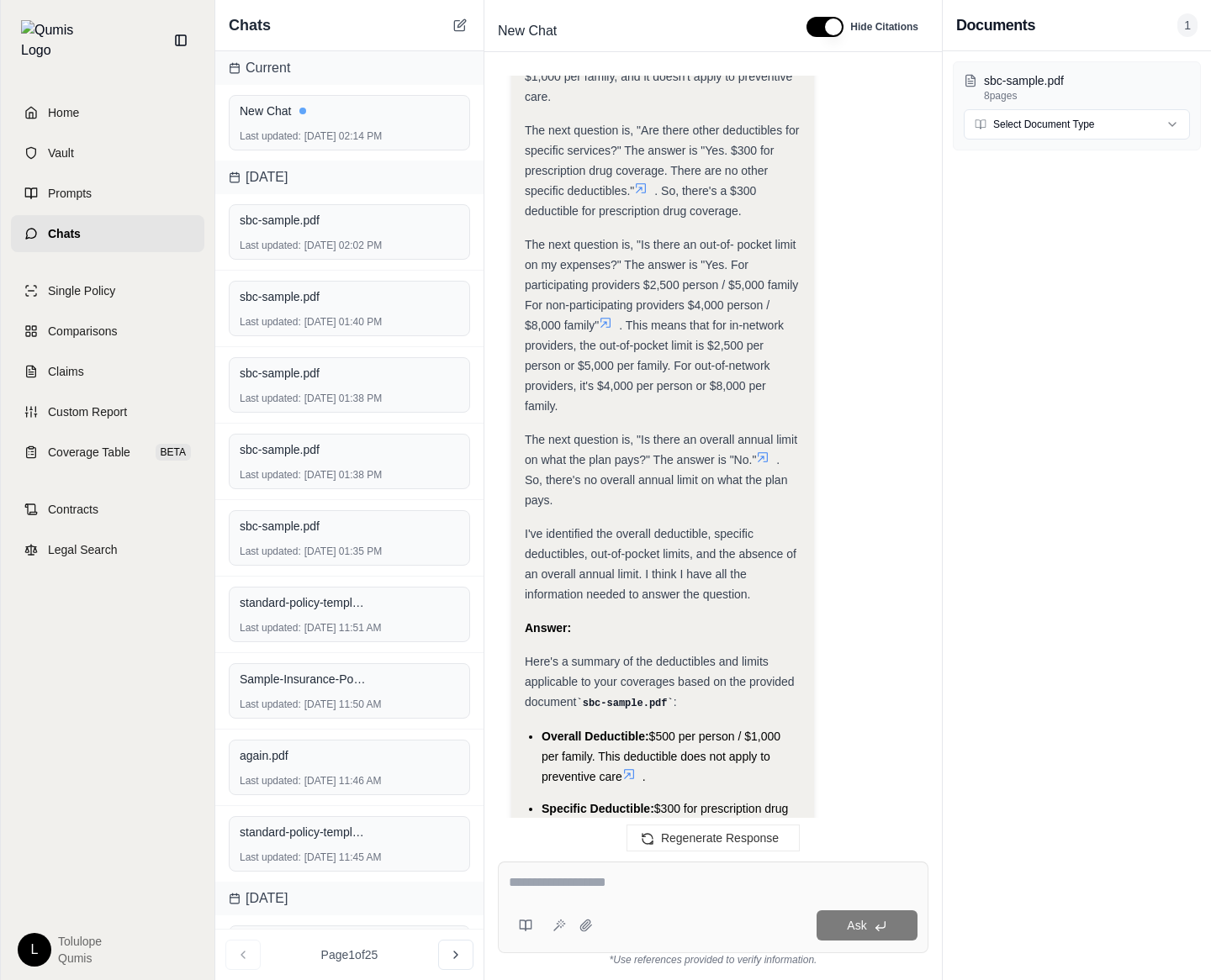
scroll to position [1203, 0]
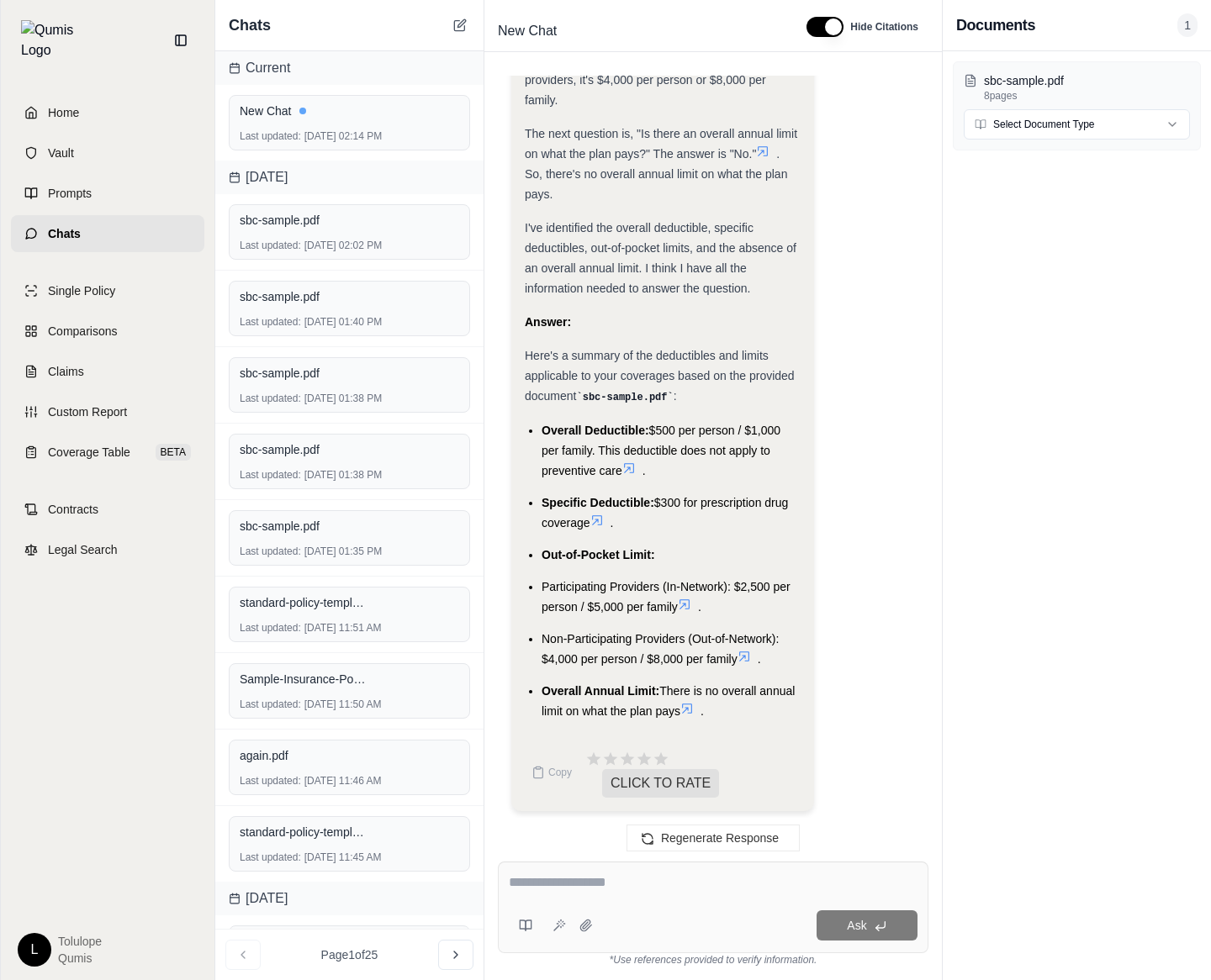
click at [456, 27] on icon at bounding box center [459, 25] width 13 height 13
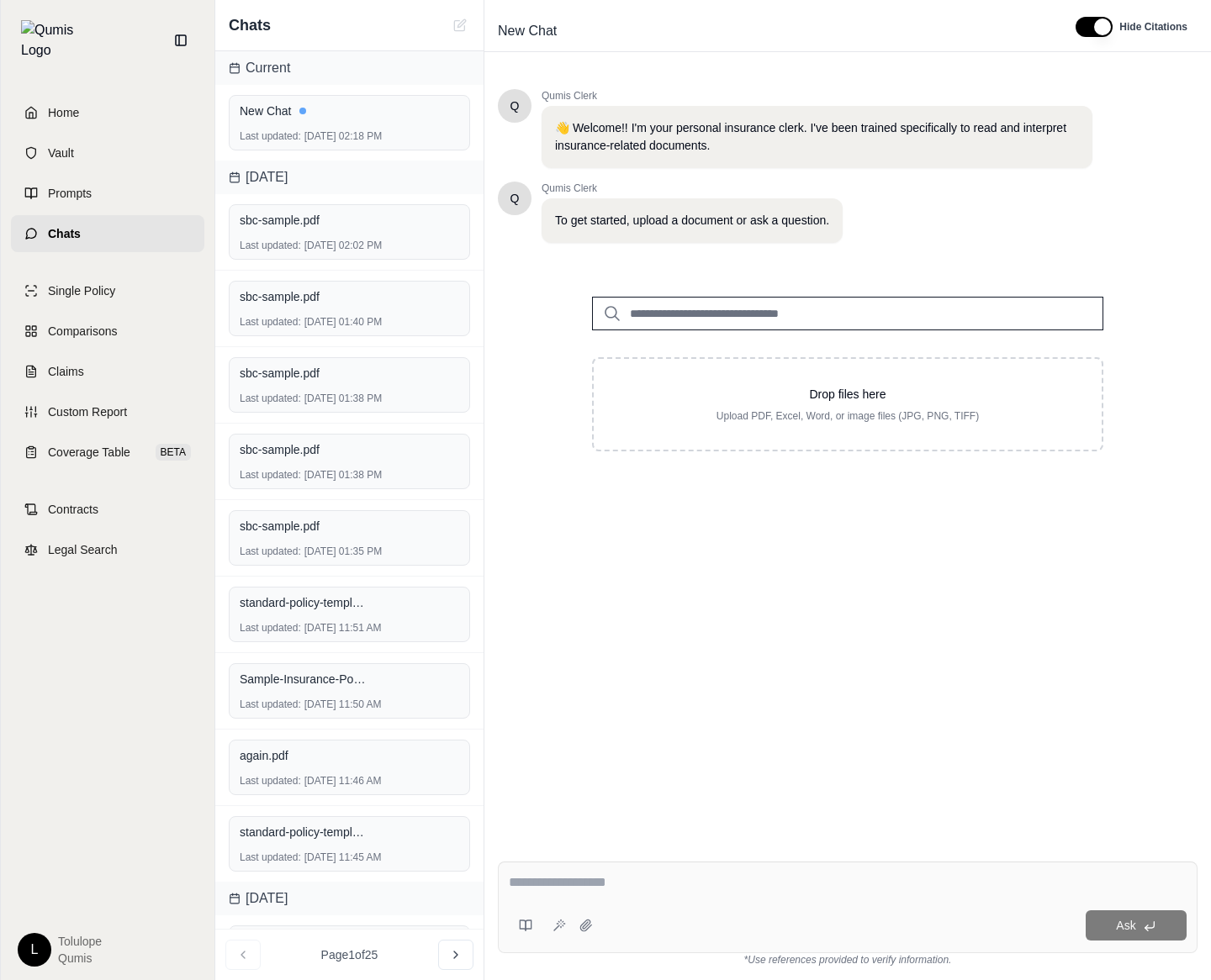
click at [696, 405] on div "Drop files here Upload PDF, Excel, Word, or image files (JPG, PNG, TIFF)" at bounding box center [848, 404] width 454 height 37
type input "**********"
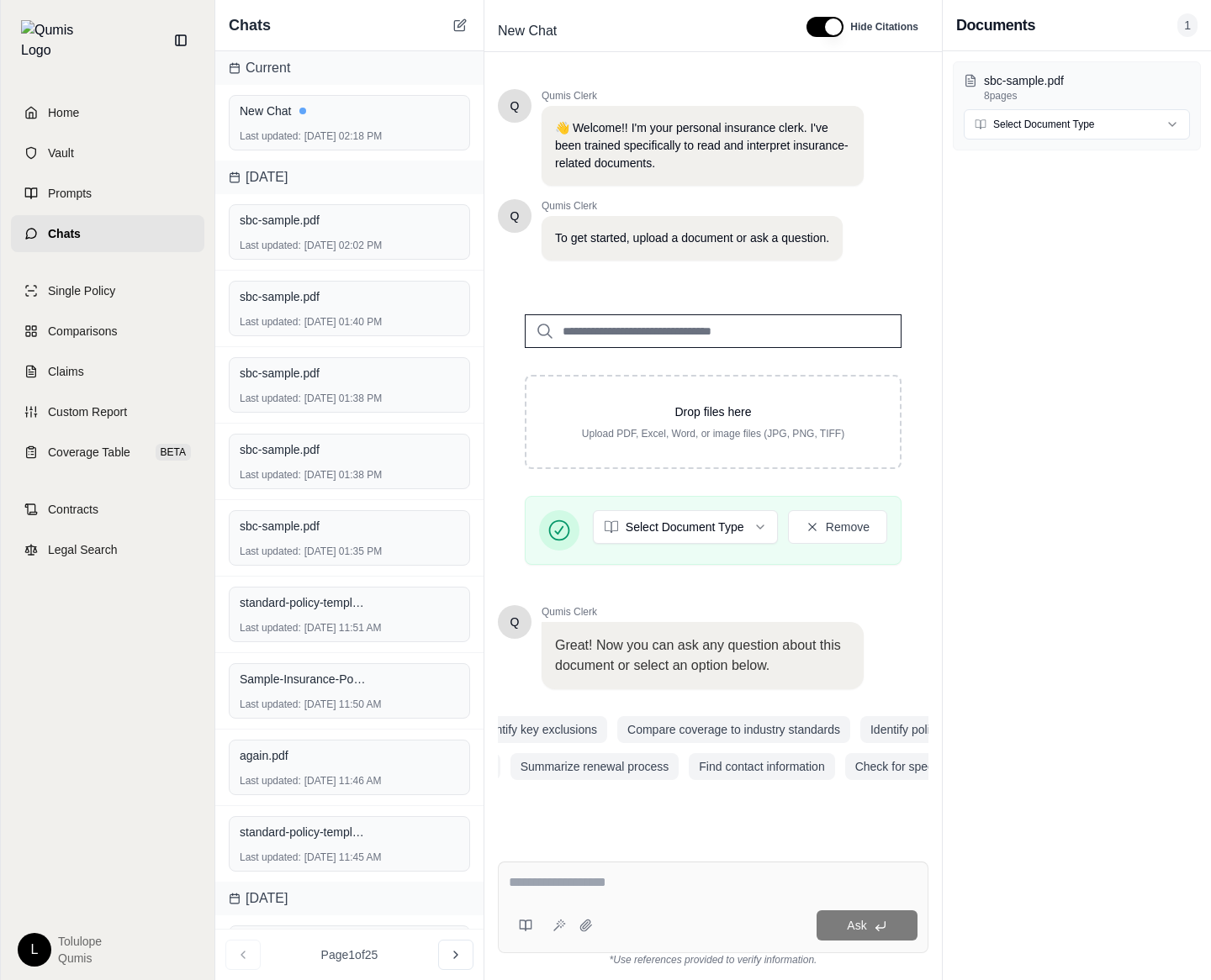
scroll to position [0, 190]
click at [769, 735] on button "Compare coverage to industry standards" at bounding box center [729, 730] width 233 height 27
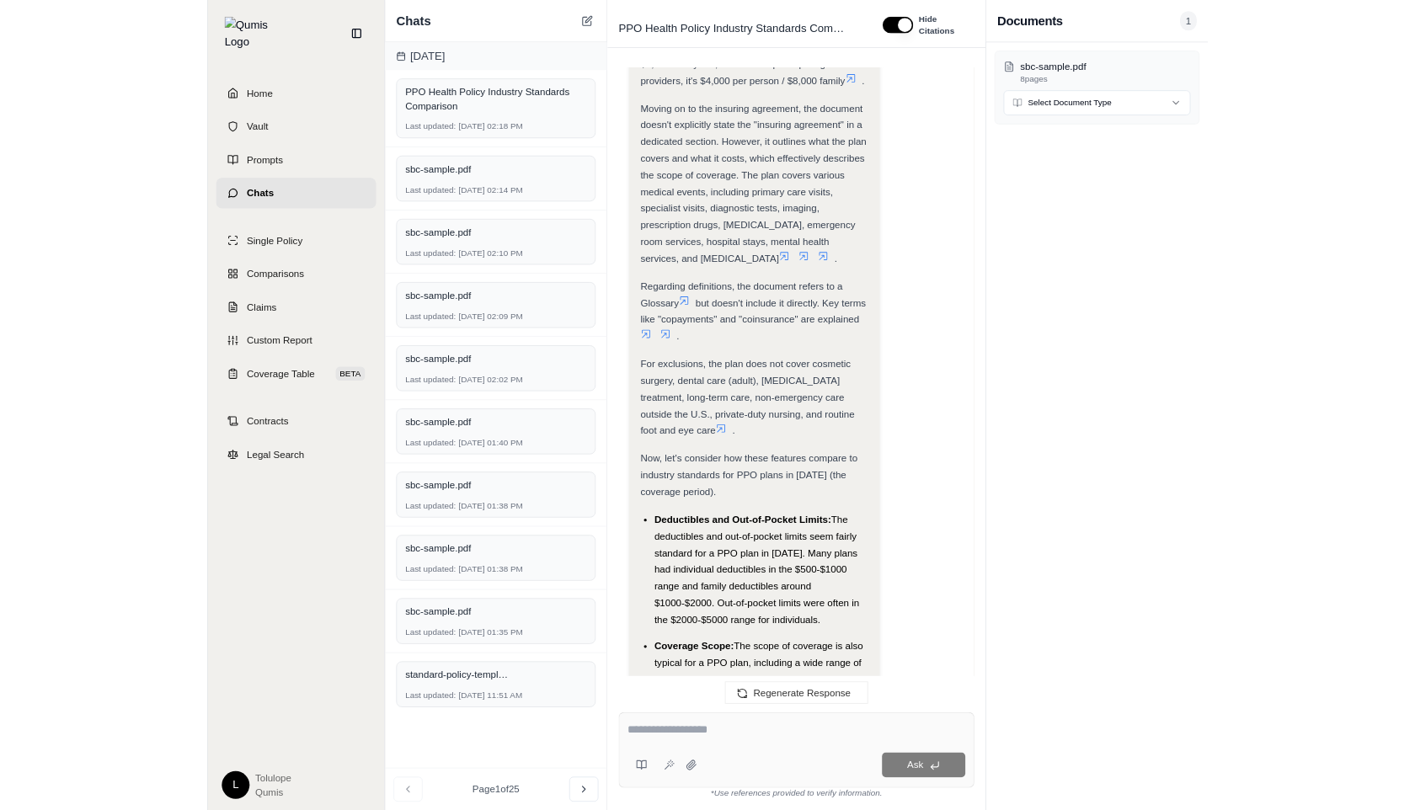
scroll to position [2255, 0]
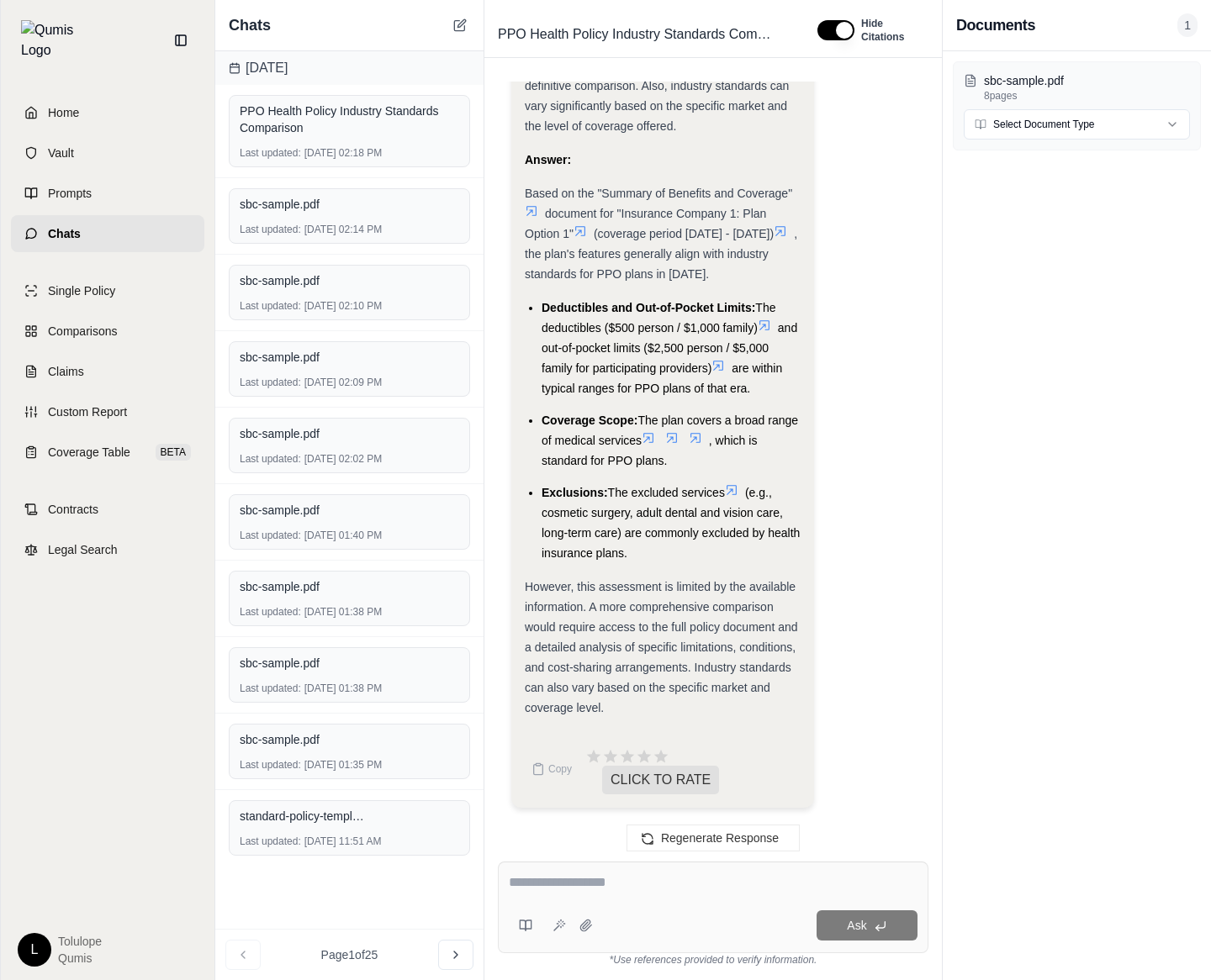
click at [464, 26] on icon at bounding box center [459, 26] width 10 height 10
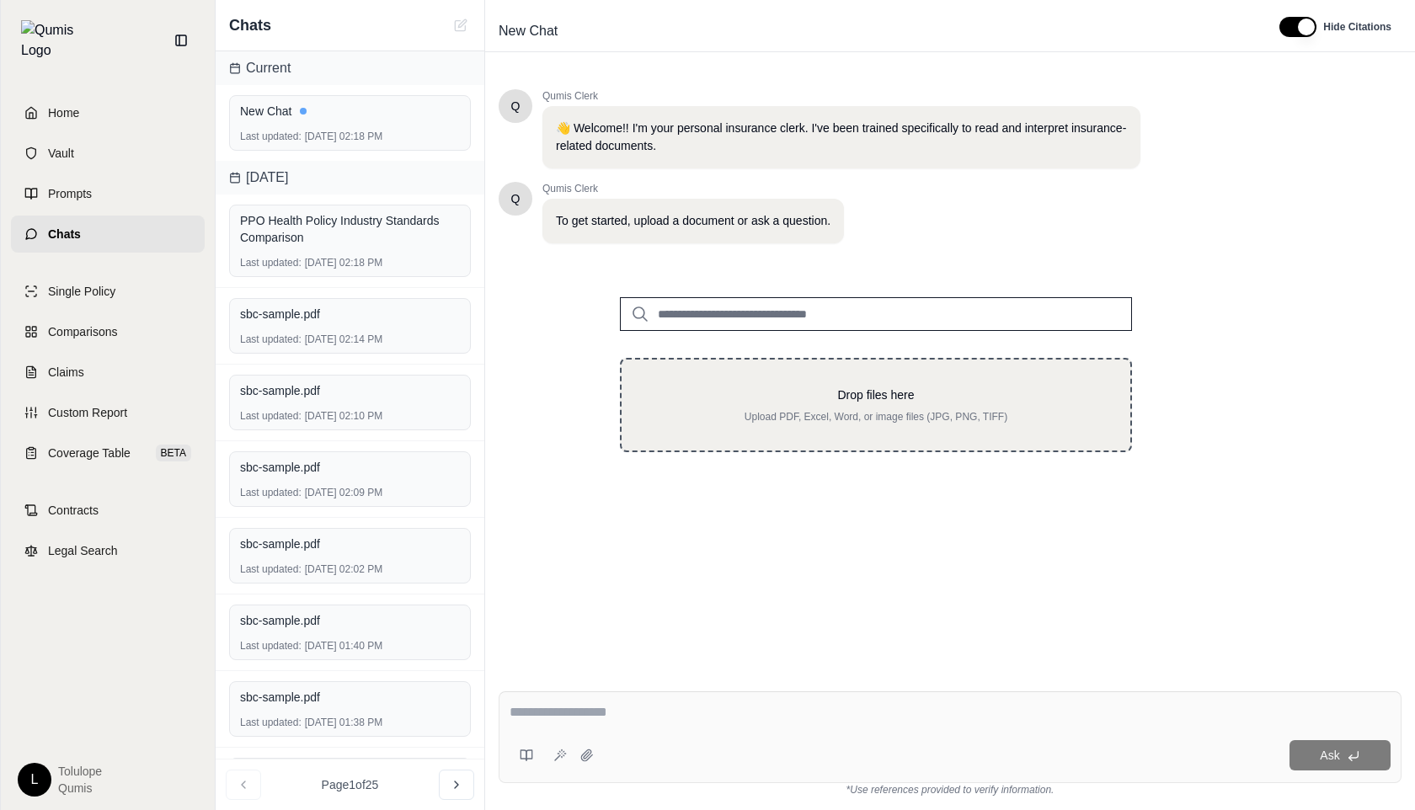
click at [811, 414] on p "Upload PDF, Excel, Word, or image files (JPG, PNG, TIFF)" at bounding box center [876, 416] width 455 height 13
type input "**********"
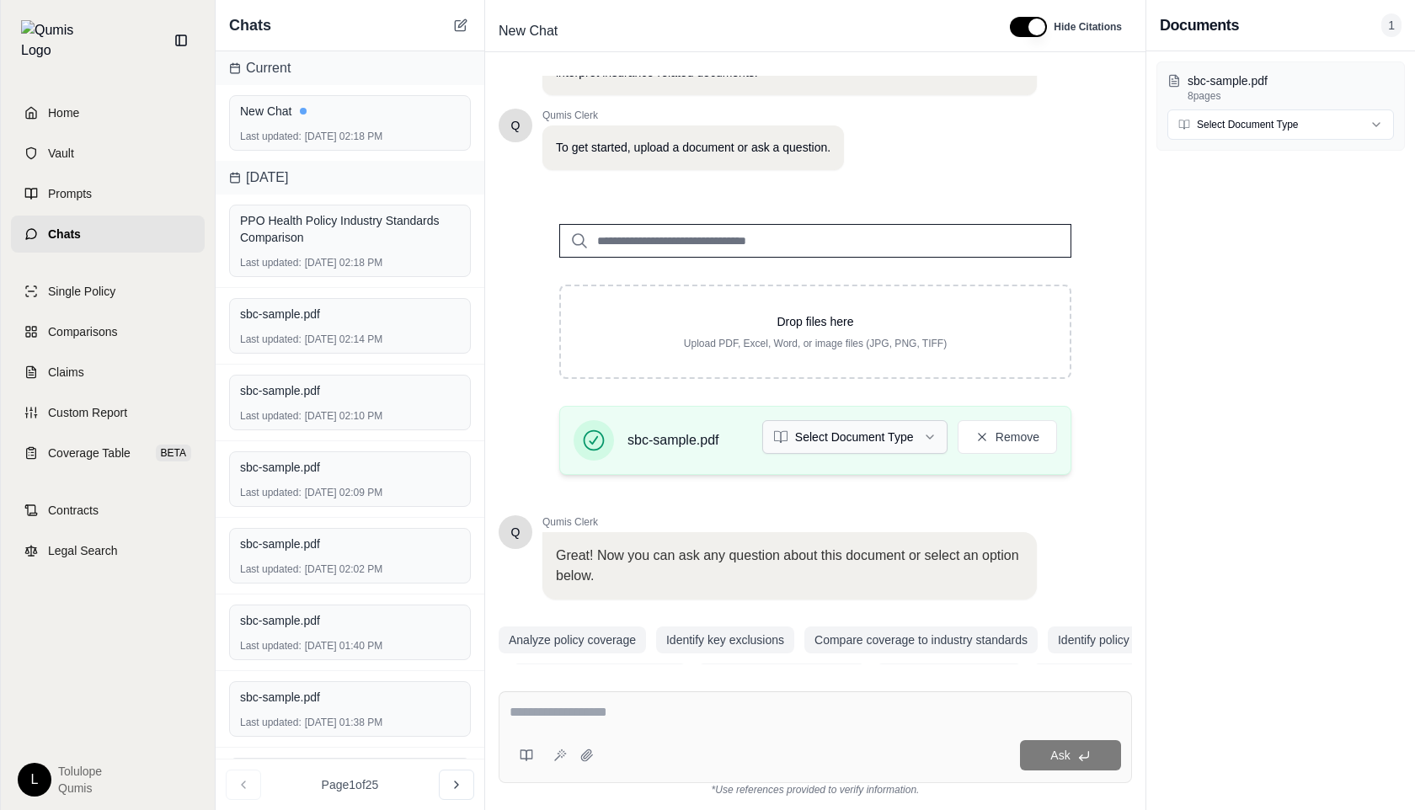
scroll to position [99, 0]
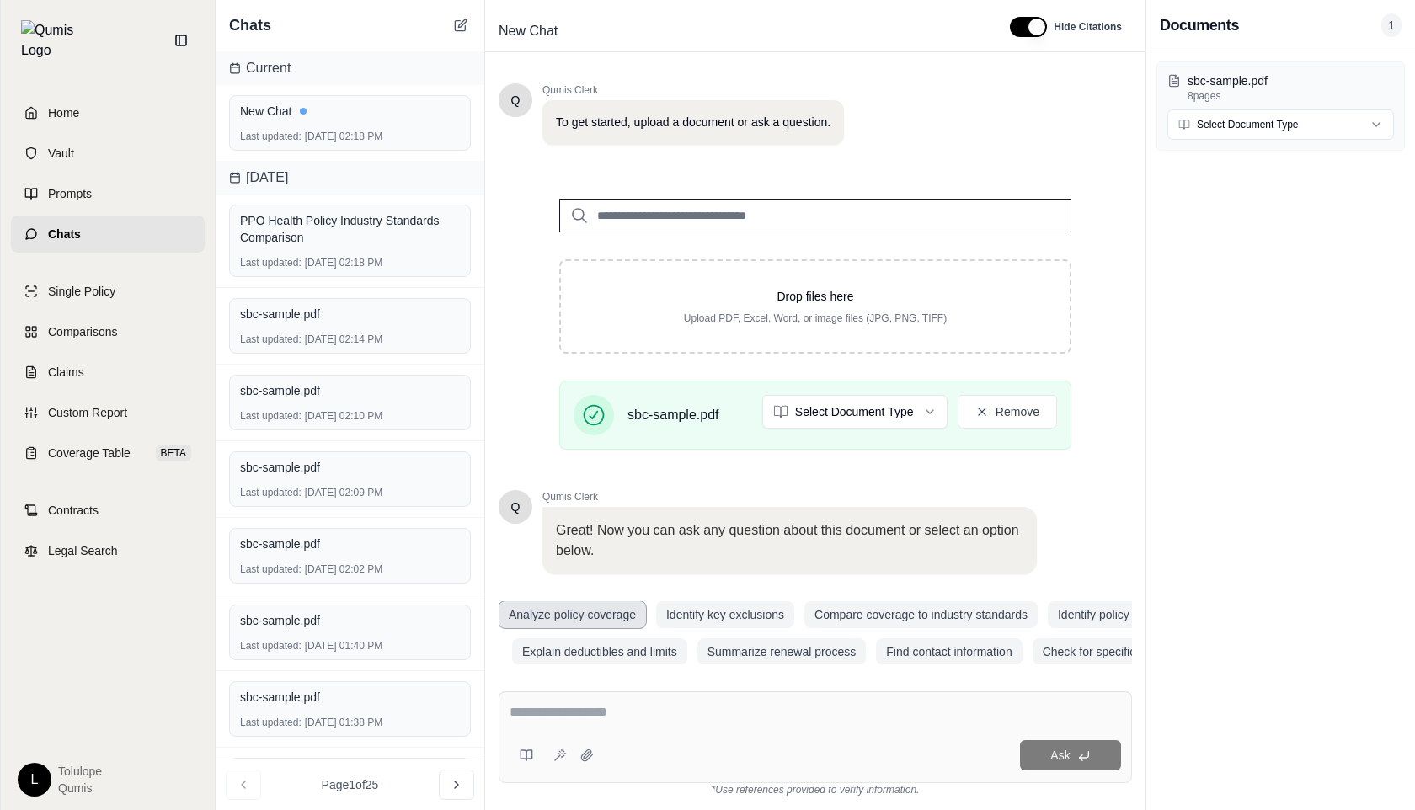
click at [617, 621] on button "Analyze policy coverage" at bounding box center [572, 614] width 147 height 27
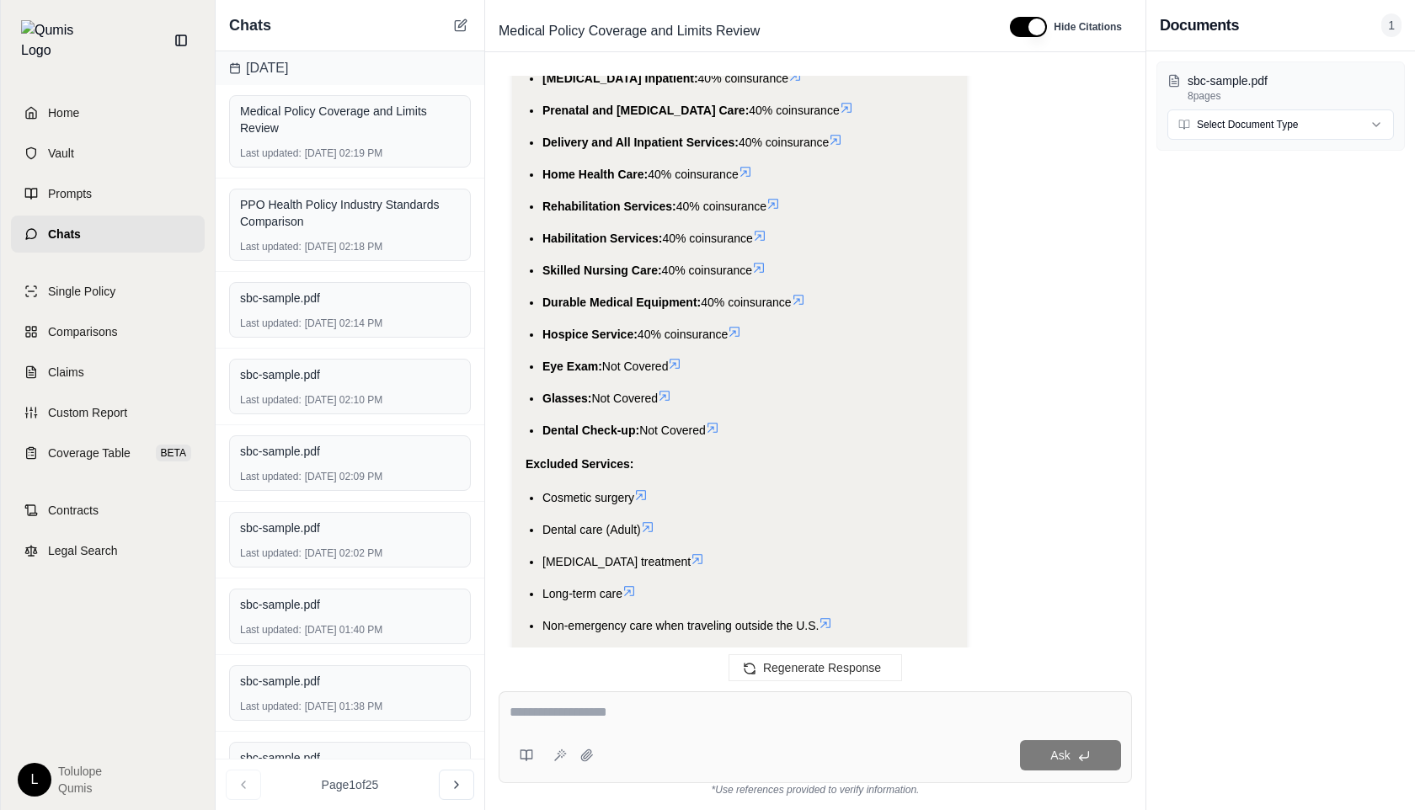
scroll to position [5339, 0]
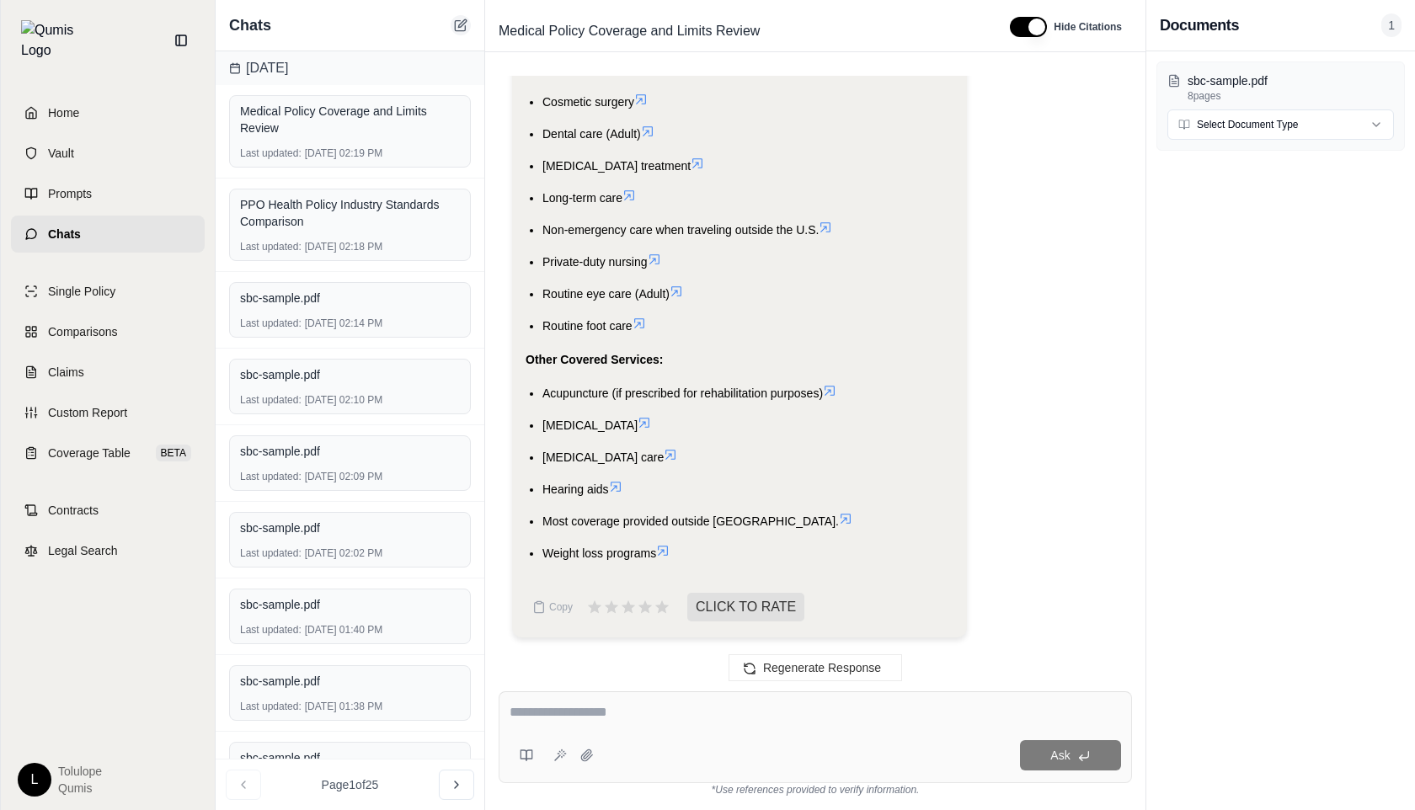
click at [455, 21] on icon at bounding box center [460, 26] width 10 height 10
